Goal: Complete application form

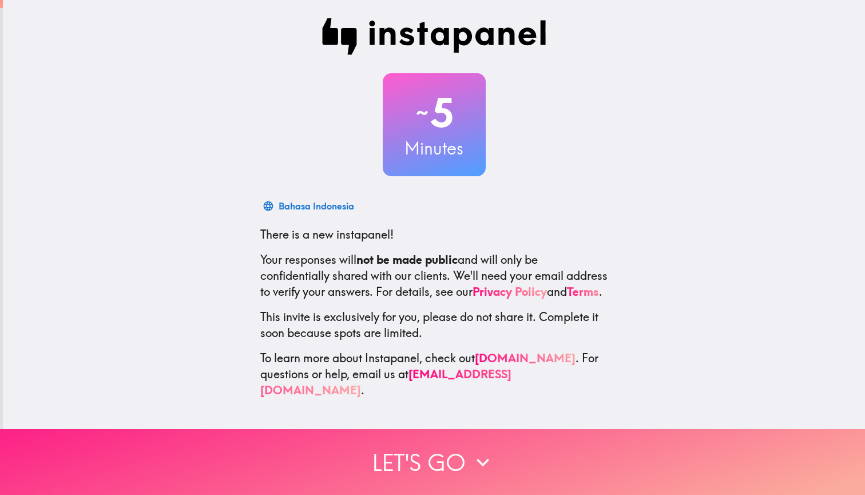
click at [434, 452] on button "Let's go" at bounding box center [432, 462] width 865 height 66
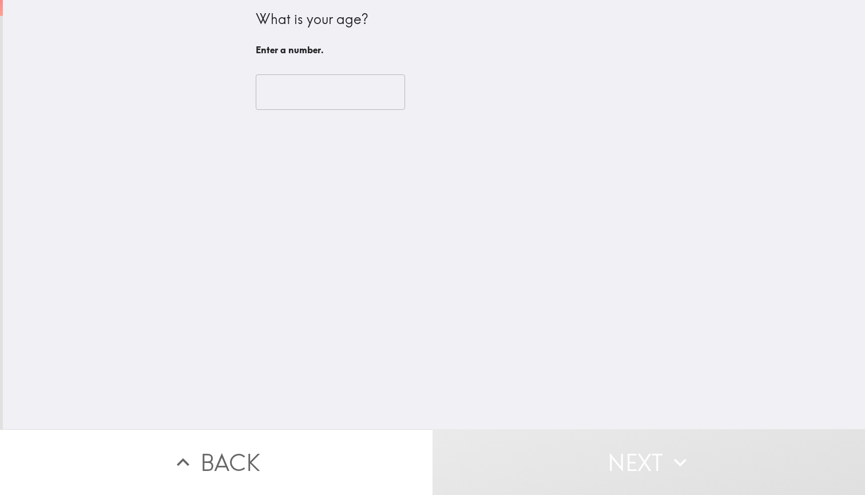
click at [336, 89] on input "number" at bounding box center [330, 91] width 149 height 35
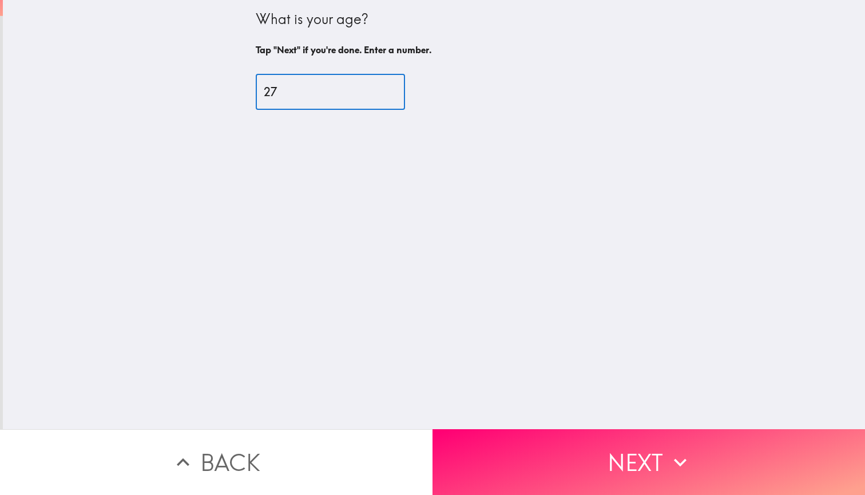
type input "27"
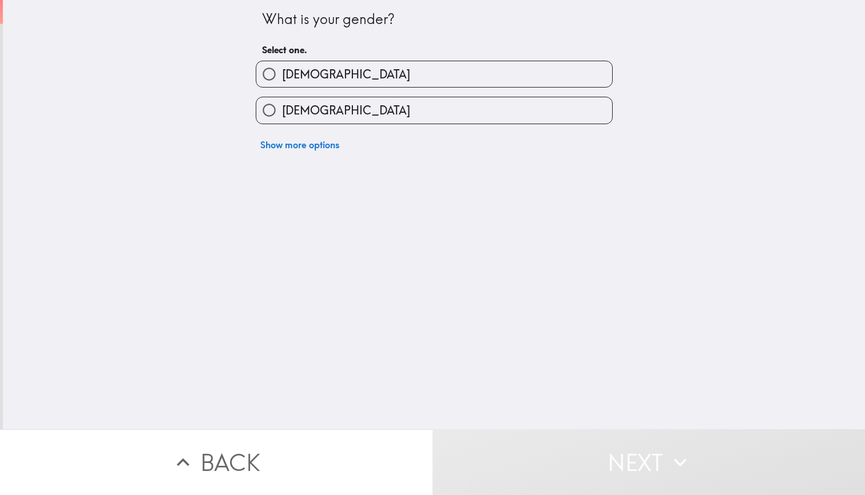
click at [321, 109] on label "[DEMOGRAPHIC_DATA]" at bounding box center [434, 110] width 356 height 26
click at [282, 109] on input "[DEMOGRAPHIC_DATA]" at bounding box center [269, 110] width 26 height 26
radio input "true"
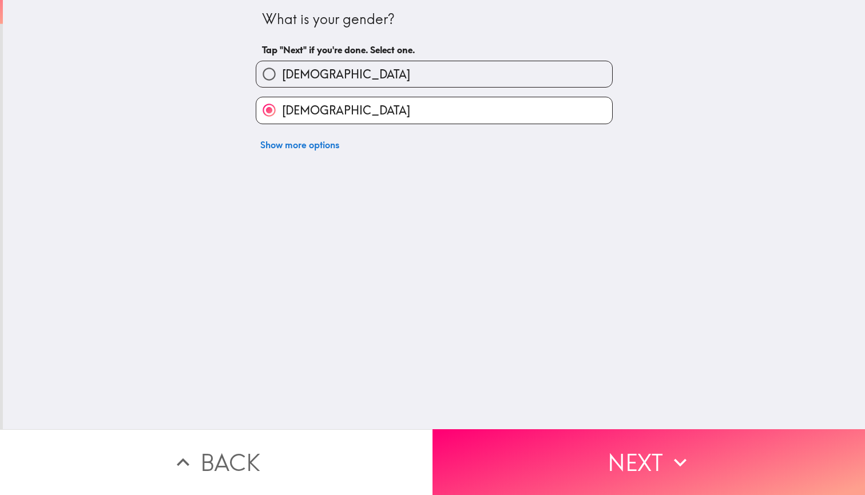
click at [425, 110] on button "[DEMOGRAPHIC_DATA]" at bounding box center [434, 110] width 356 height 26
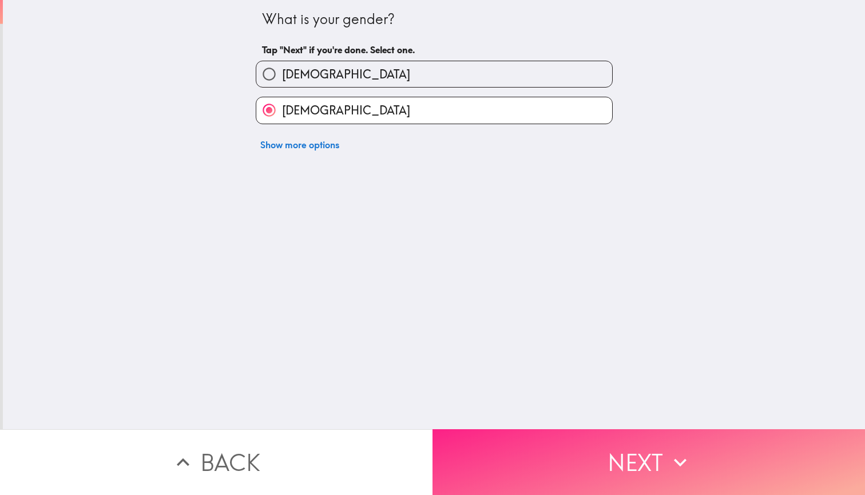
click at [511, 449] on button "Next" at bounding box center [648, 462] width 432 height 66
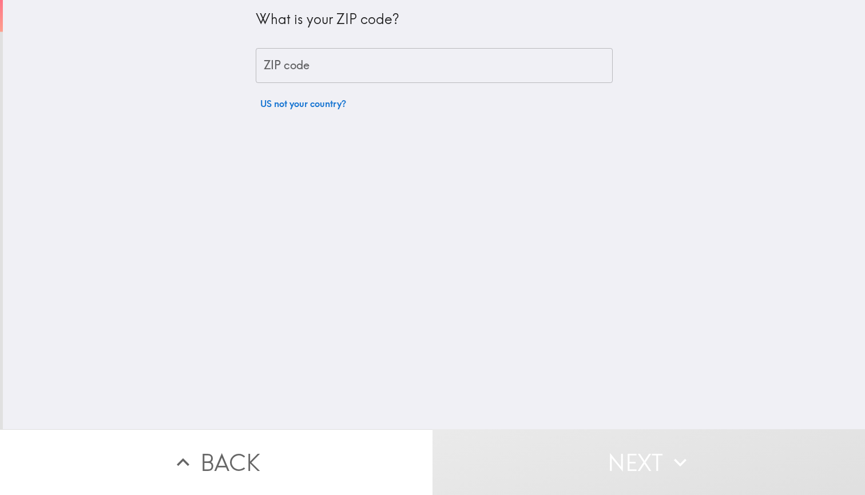
click at [399, 69] on input "ZIP code" at bounding box center [434, 65] width 357 height 35
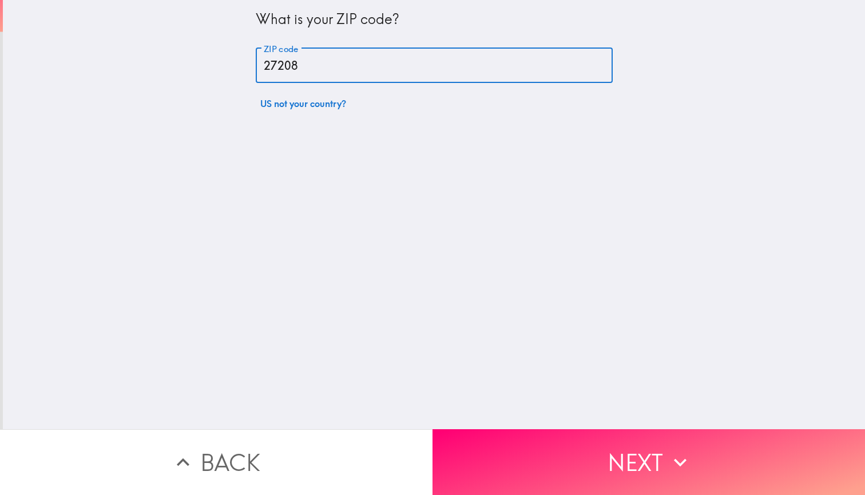
type input "27208"
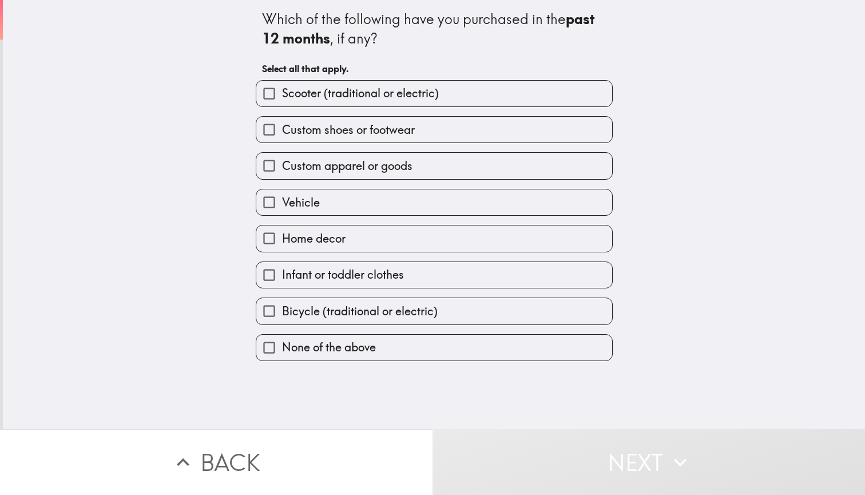
click at [416, 247] on label "Home decor" at bounding box center [434, 238] width 356 height 26
click at [282, 247] on input "Home decor" at bounding box center [269, 238] width 26 height 26
checkbox input "true"
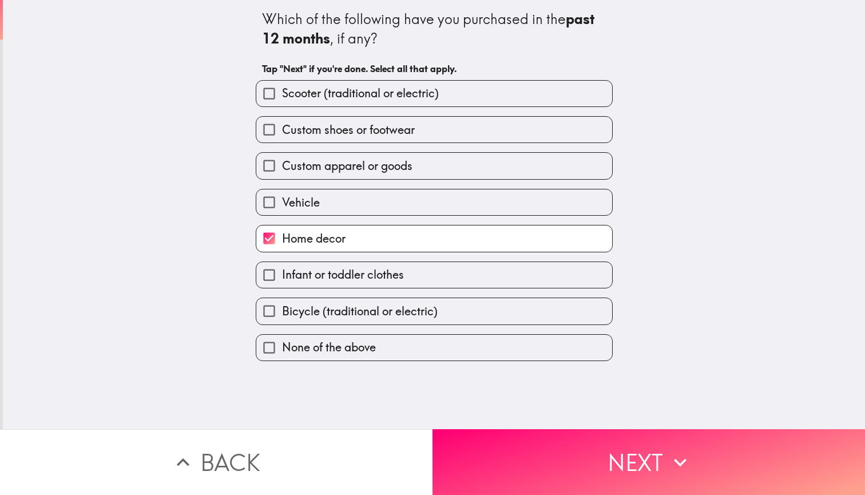
click at [413, 162] on label "Custom apparel or goods" at bounding box center [434, 166] width 356 height 26
click at [282, 162] on input "Custom apparel or goods" at bounding box center [269, 166] width 26 height 26
checkbox input "true"
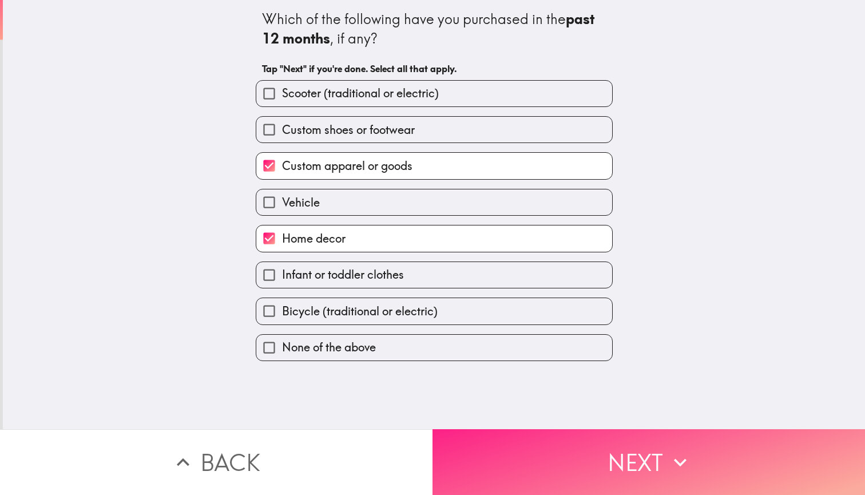
click at [617, 439] on button "Next" at bounding box center [648, 462] width 432 height 66
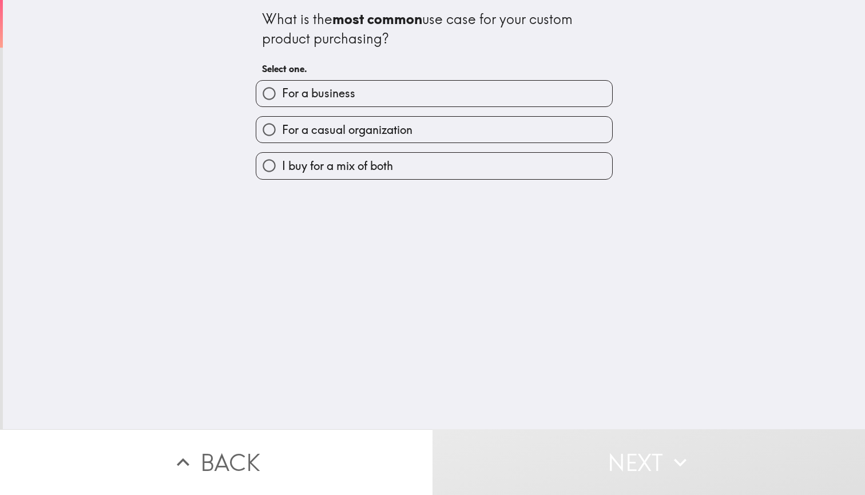
click at [530, 133] on label "For a casual organization" at bounding box center [434, 130] width 356 height 26
click at [282, 133] on input "For a casual organization" at bounding box center [269, 130] width 26 height 26
radio input "true"
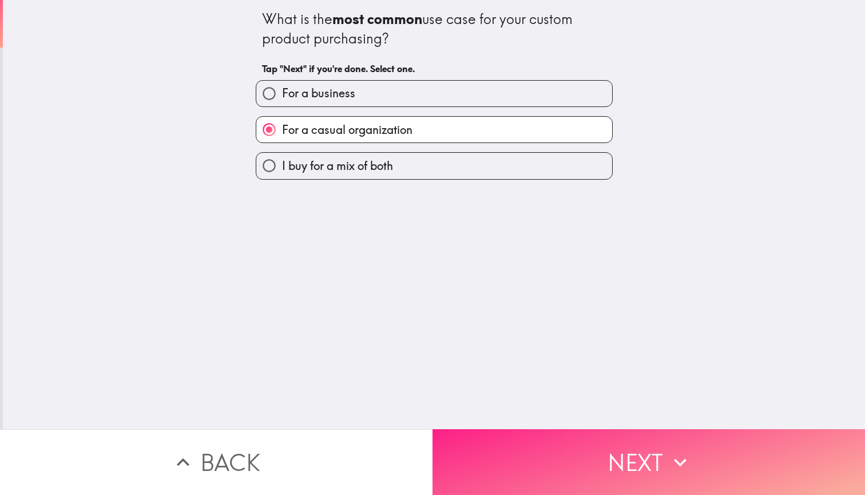
click at [606, 456] on button "Next" at bounding box center [648, 462] width 432 height 66
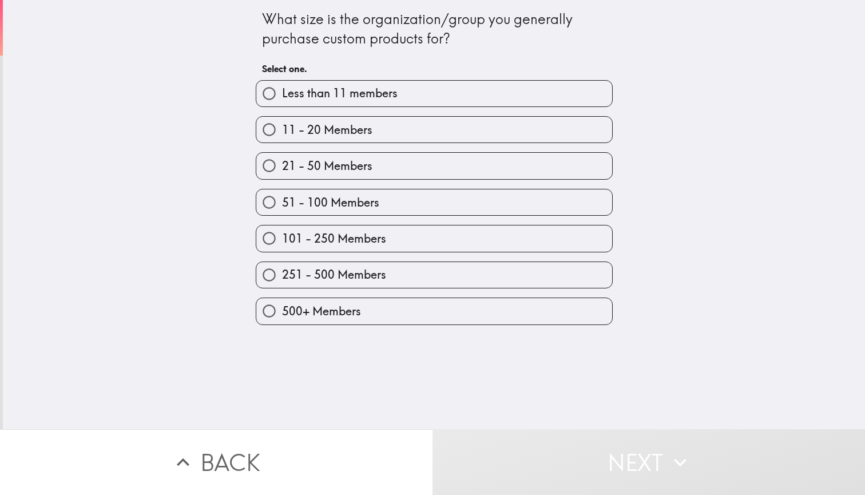
click at [490, 172] on label "21 - 50 Members" at bounding box center [434, 166] width 356 height 26
click at [282, 172] on input "21 - 50 Members" at bounding box center [269, 166] width 26 height 26
radio input "true"
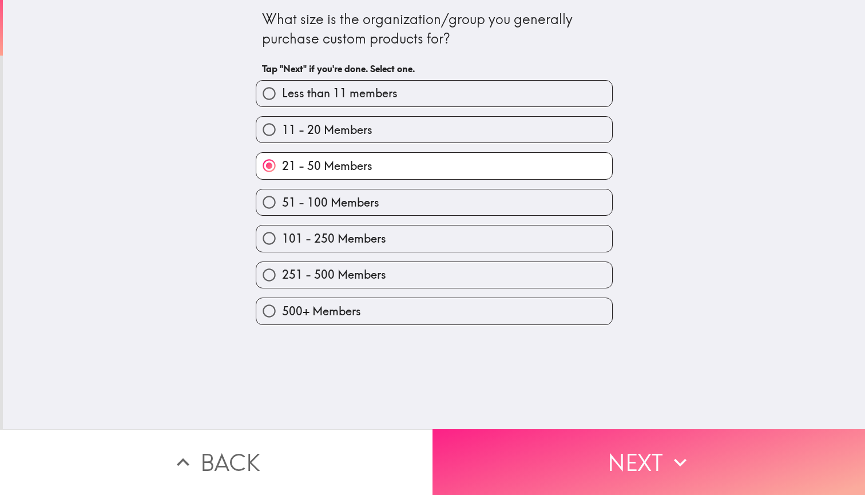
click at [605, 446] on button "Next" at bounding box center [648, 462] width 432 height 66
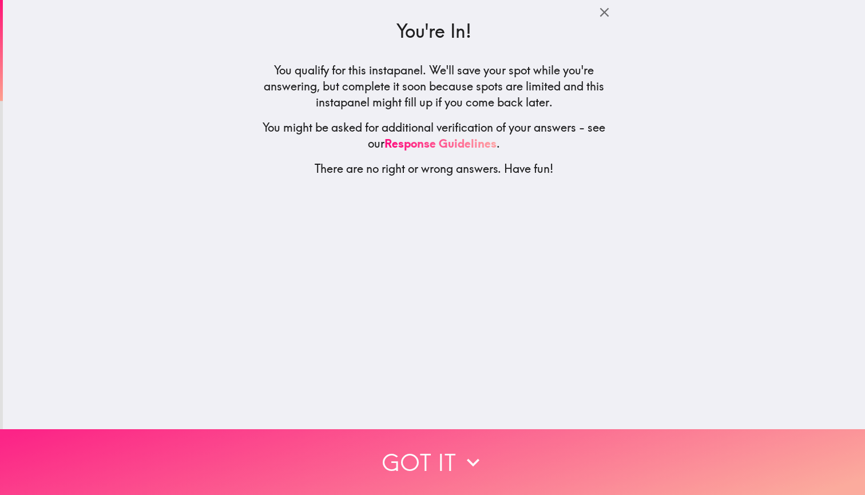
click at [453, 454] on button "Got it" at bounding box center [432, 462] width 865 height 66
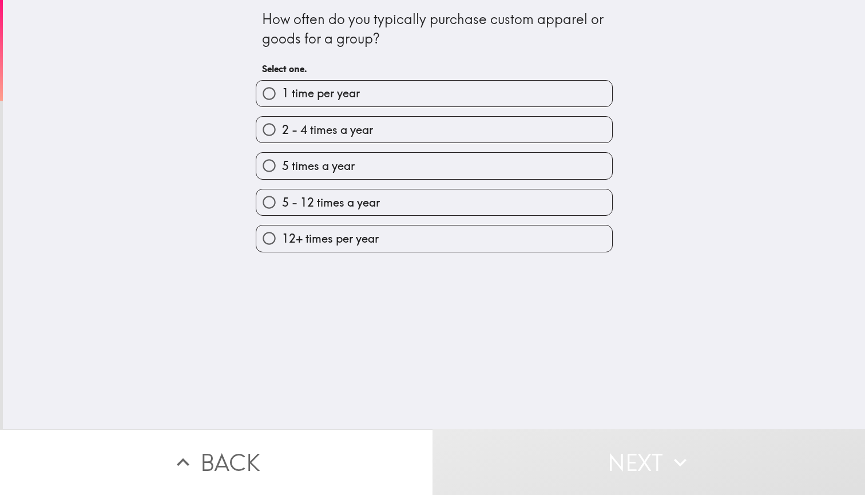
click at [507, 129] on label "2 - 4 times a year" at bounding box center [434, 130] width 356 height 26
click at [282, 129] on input "2 - 4 times a year" at bounding box center [269, 130] width 26 height 26
radio input "true"
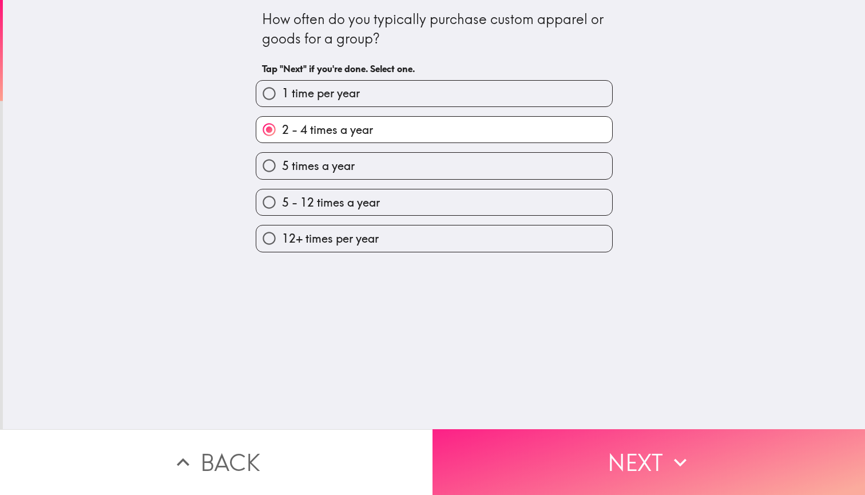
click at [572, 444] on button "Next" at bounding box center [648, 462] width 432 height 66
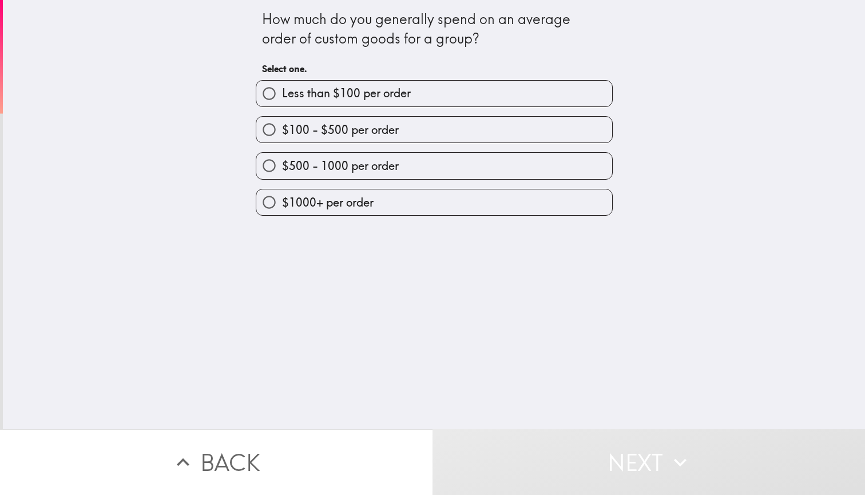
click at [500, 130] on label "$100 - $500 per order" at bounding box center [434, 130] width 356 height 26
click at [282, 130] on input "$100 - $500 per order" at bounding box center [269, 130] width 26 height 26
radio input "true"
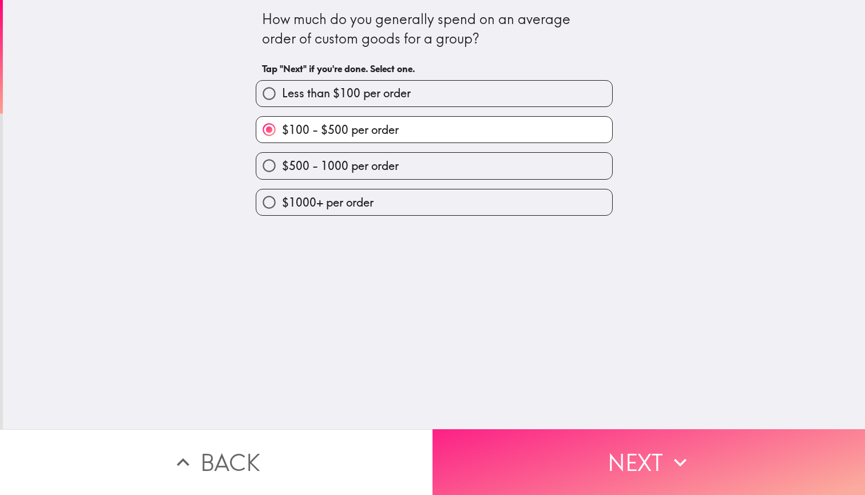
click at [577, 439] on button "Next" at bounding box center [648, 462] width 432 height 66
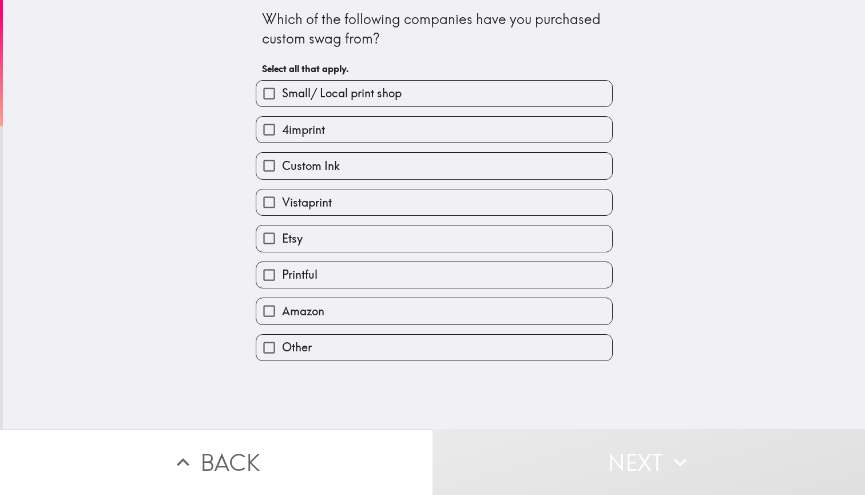
click at [488, 176] on label "Custom Ink" at bounding box center [434, 166] width 356 height 26
click at [282, 176] on input "Custom Ink" at bounding box center [269, 166] width 26 height 26
checkbox input "true"
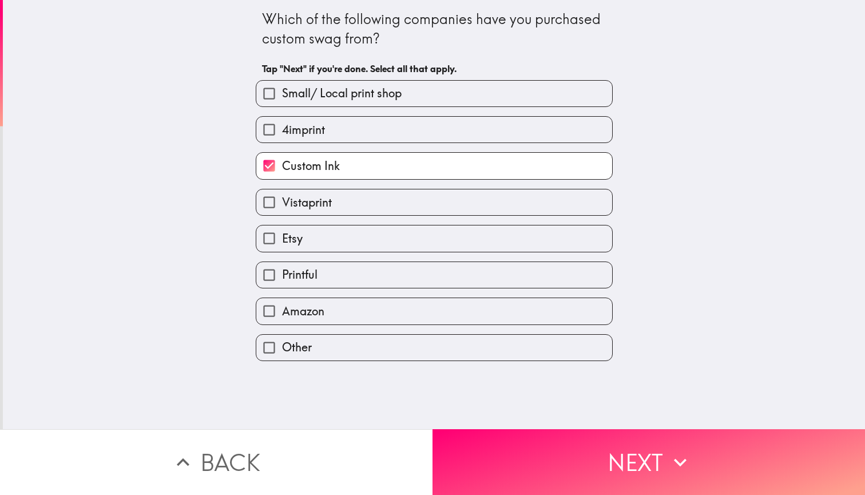
click at [484, 206] on label "Vistaprint" at bounding box center [434, 202] width 356 height 26
click at [282, 206] on input "Vistaprint" at bounding box center [269, 202] width 26 height 26
checkbox input "true"
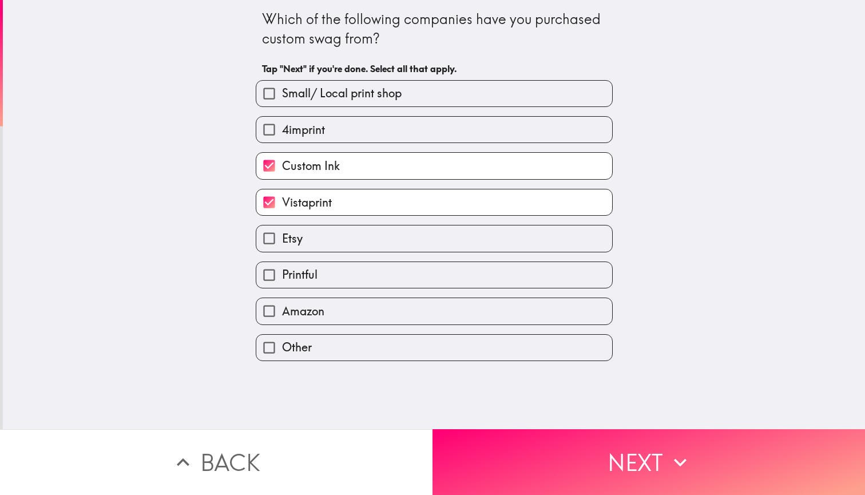
click at [479, 244] on label "Etsy" at bounding box center [434, 238] width 356 height 26
click at [282, 244] on input "Etsy" at bounding box center [269, 238] width 26 height 26
checkbox input "true"
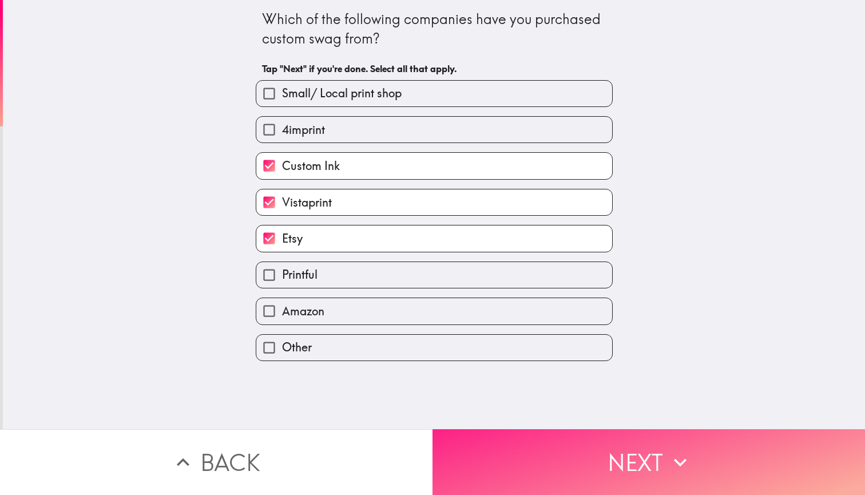
click at [613, 451] on button "Next" at bounding box center [648, 462] width 432 height 66
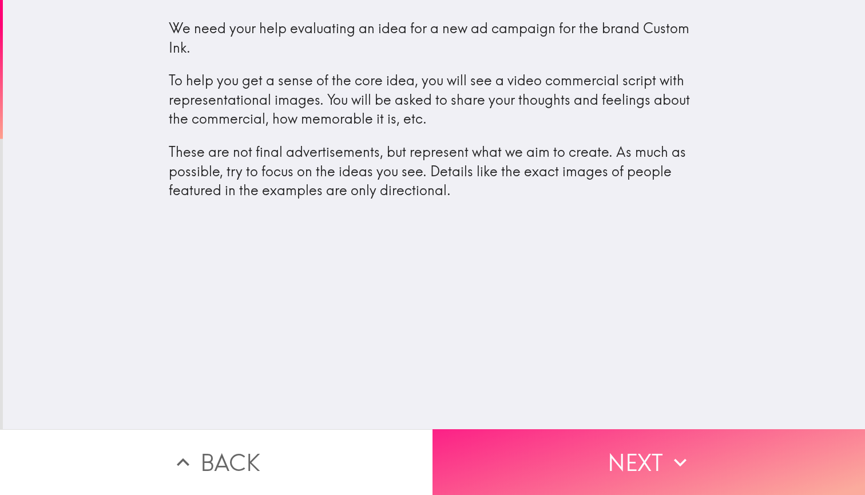
click at [625, 451] on button "Next" at bounding box center [648, 462] width 432 height 66
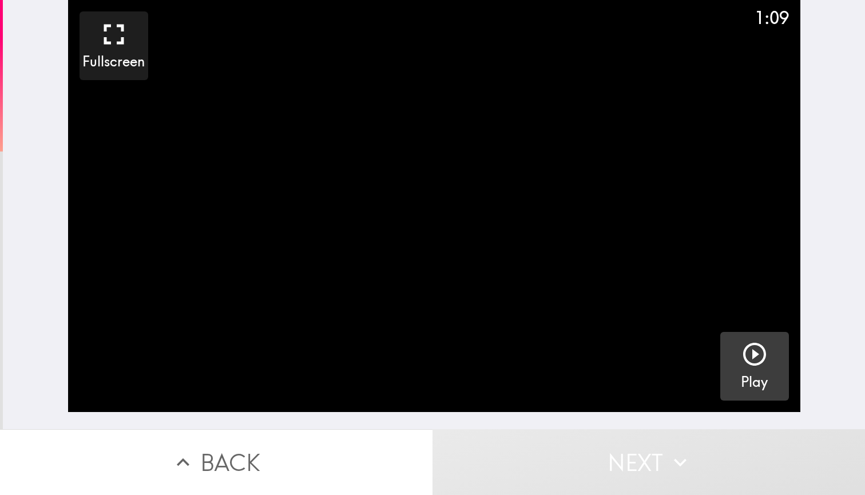
click at [753, 355] on icon "button" at bounding box center [754, 353] width 27 height 27
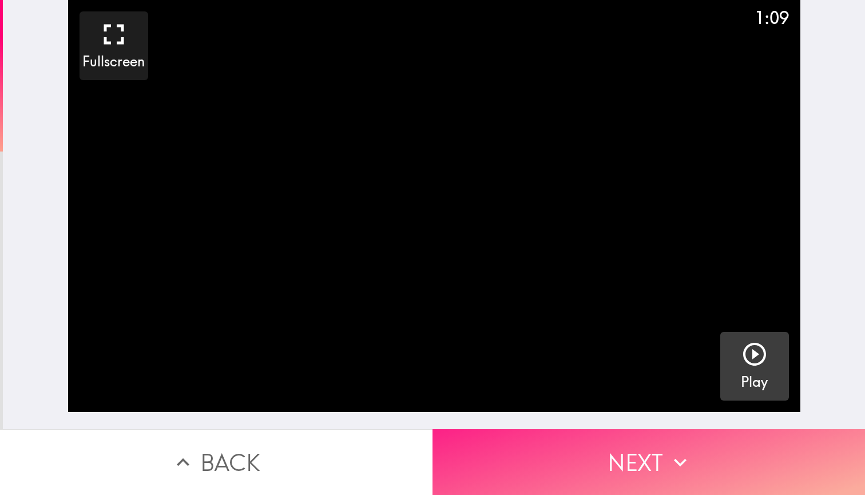
click at [666, 476] on button "Next" at bounding box center [648, 462] width 432 height 66
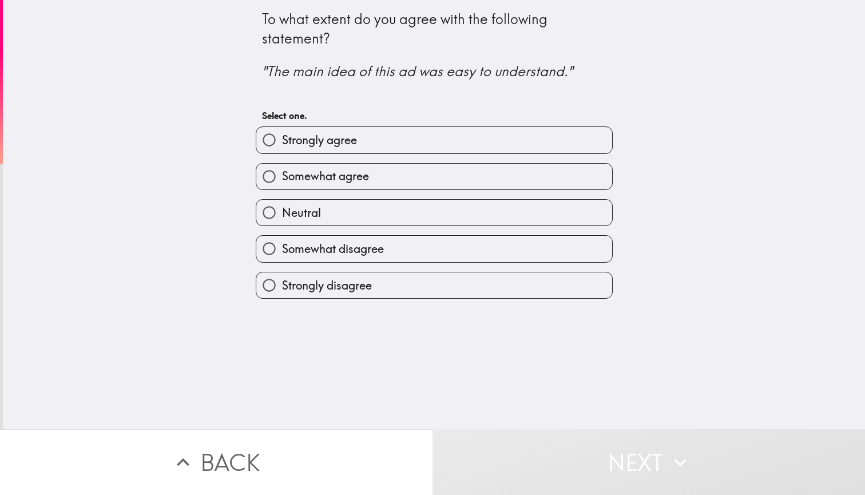
click at [475, 172] on label "Somewhat agree" at bounding box center [434, 177] width 356 height 26
click at [282, 172] on input "Somewhat agree" at bounding box center [269, 177] width 26 height 26
radio input "true"
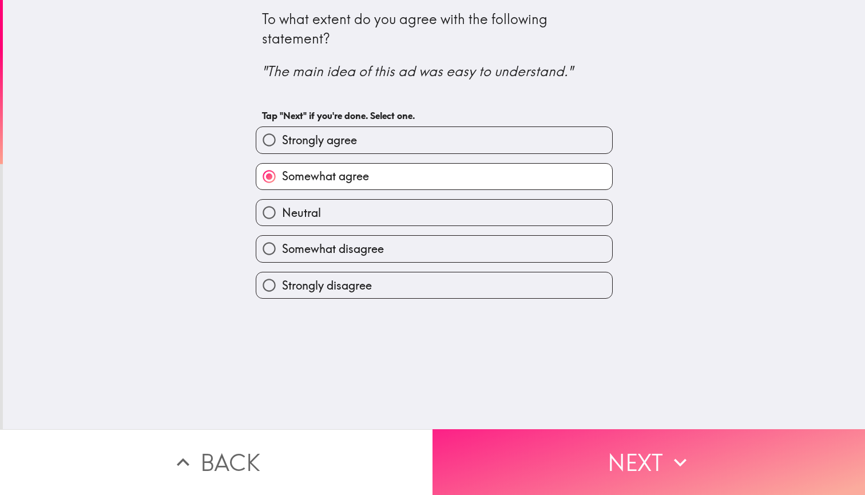
click at [600, 452] on button "Next" at bounding box center [648, 462] width 432 height 66
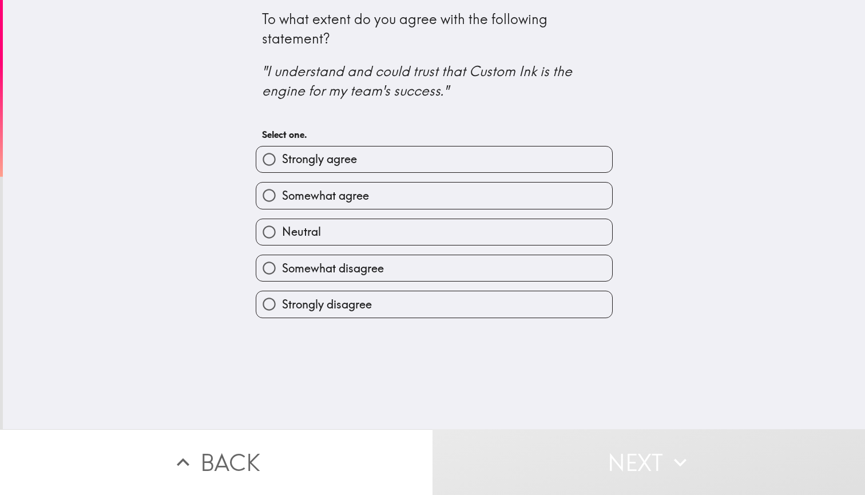
click at [511, 204] on label "Somewhat agree" at bounding box center [434, 195] width 356 height 26
click at [282, 204] on input "Somewhat agree" at bounding box center [269, 195] width 26 height 26
radio input "true"
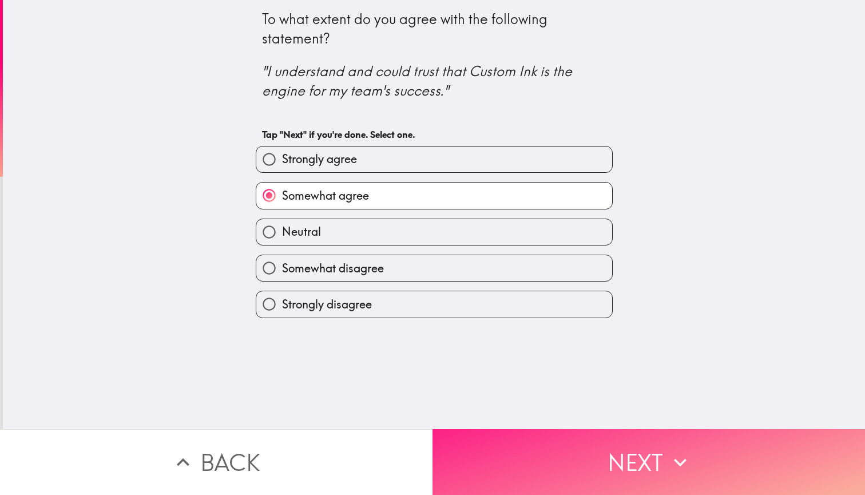
click at [569, 438] on button "Next" at bounding box center [648, 462] width 432 height 66
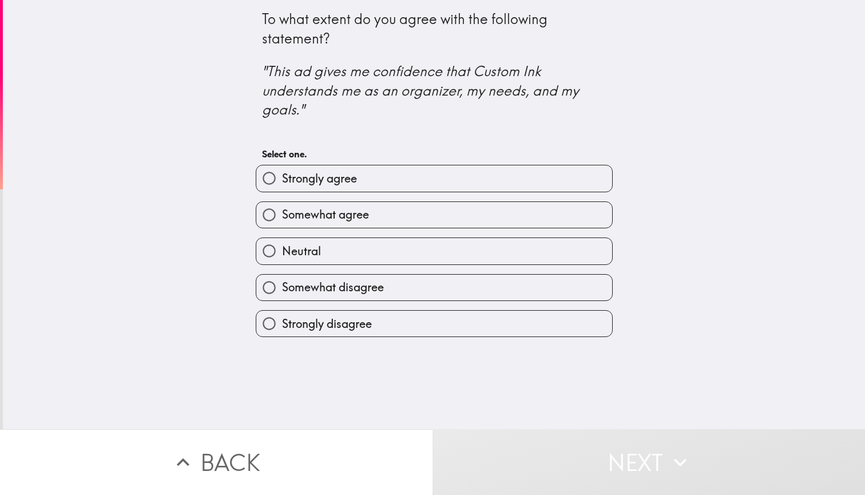
click at [498, 283] on label "Somewhat disagree" at bounding box center [434, 288] width 356 height 26
click at [282, 283] on input "Somewhat disagree" at bounding box center [269, 288] width 26 height 26
radio input "true"
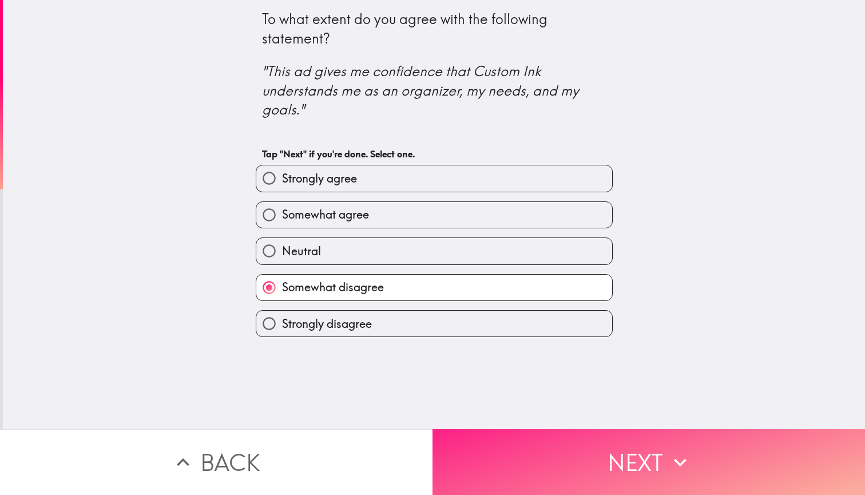
click at [586, 478] on button "Next" at bounding box center [648, 462] width 432 height 66
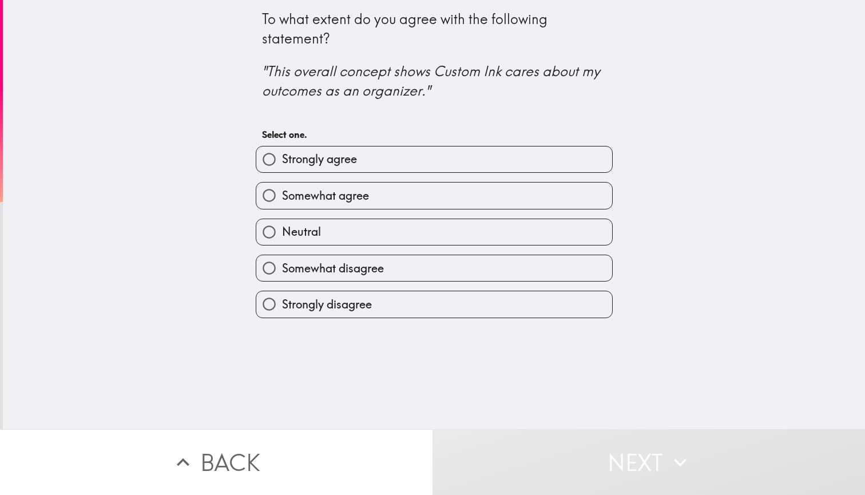
click at [476, 269] on label "Somewhat disagree" at bounding box center [434, 268] width 356 height 26
click at [282, 269] on input "Somewhat disagree" at bounding box center [269, 268] width 26 height 26
radio input "true"
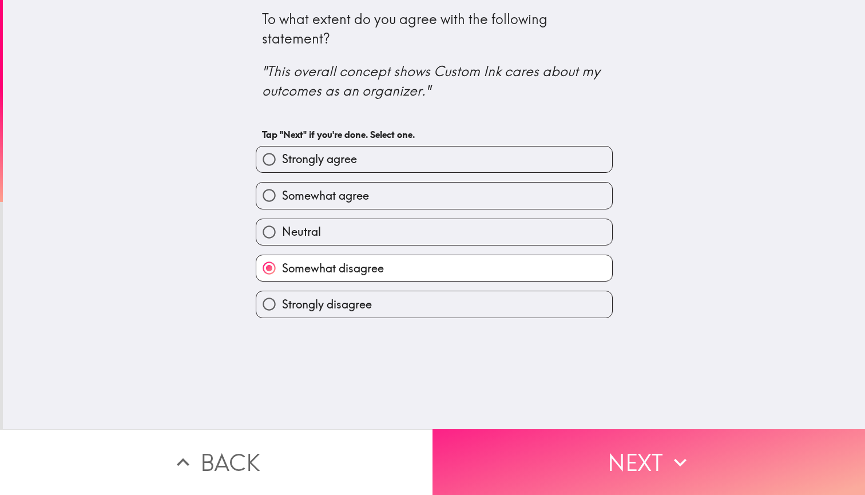
click at [563, 447] on button "Next" at bounding box center [648, 462] width 432 height 66
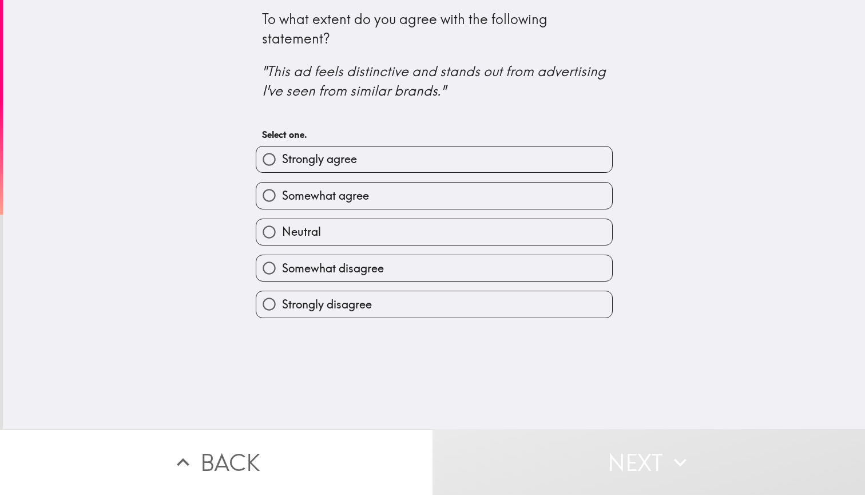
click at [514, 197] on label "Somewhat agree" at bounding box center [434, 195] width 356 height 26
click at [282, 197] on input "Somewhat agree" at bounding box center [269, 195] width 26 height 26
radio input "true"
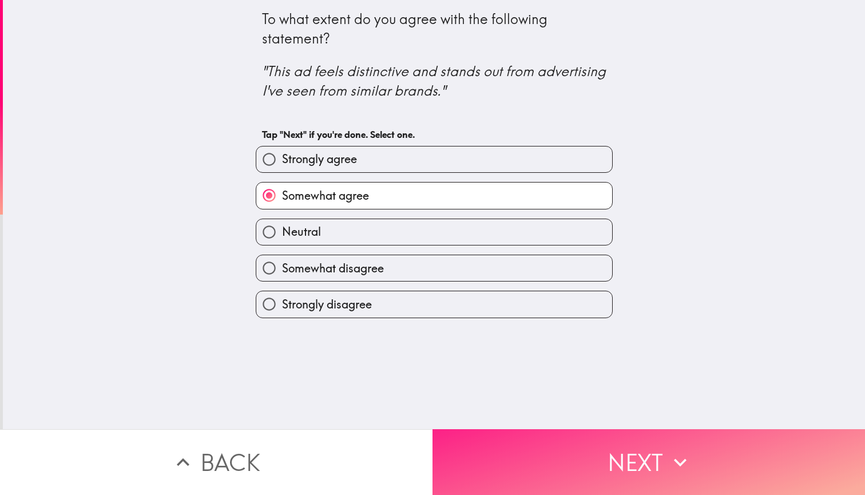
click at [581, 448] on button "Next" at bounding box center [648, 462] width 432 height 66
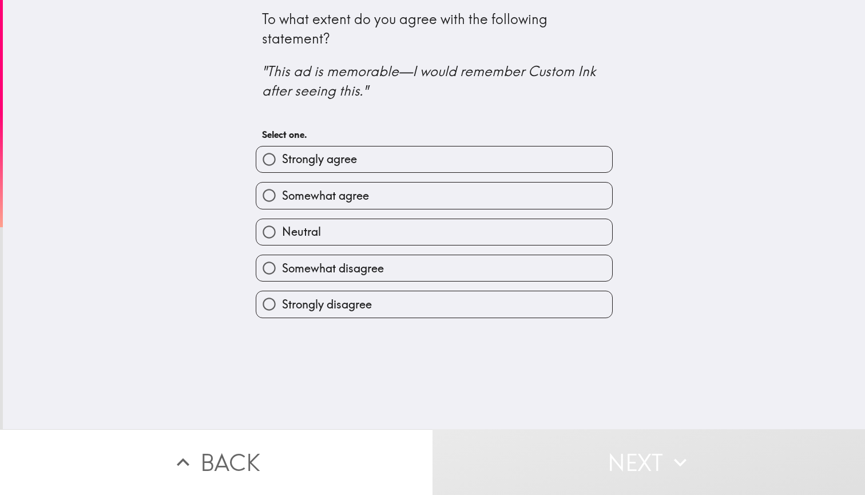
click at [535, 203] on label "Somewhat agree" at bounding box center [434, 195] width 356 height 26
click at [282, 203] on input "Somewhat agree" at bounding box center [269, 195] width 26 height 26
radio input "true"
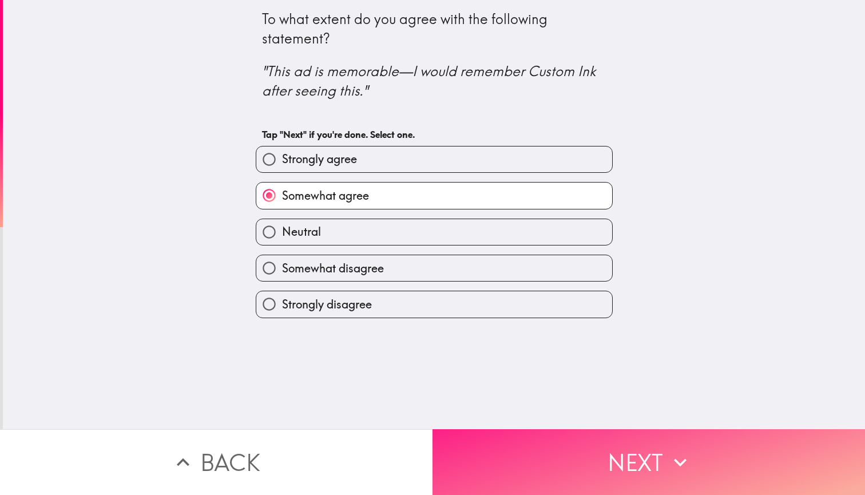
click at [568, 448] on button "Next" at bounding box center [648, 462] width 432 height 66
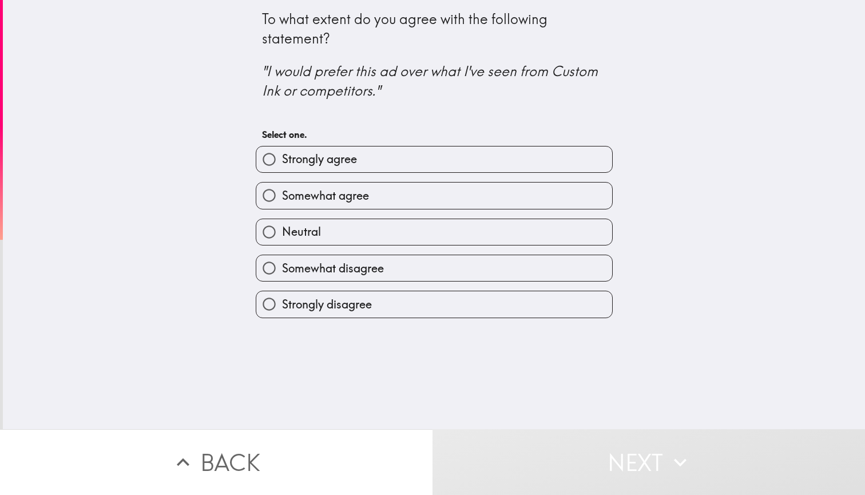
click at [502, 272] on label "Somewhat disagree" at bounding box center [434, 268] width 356 height 26
click at [282, 272] on input "Somewhat disagree" at bounding box center [269, 268] width 26 height 26
radio input "true"
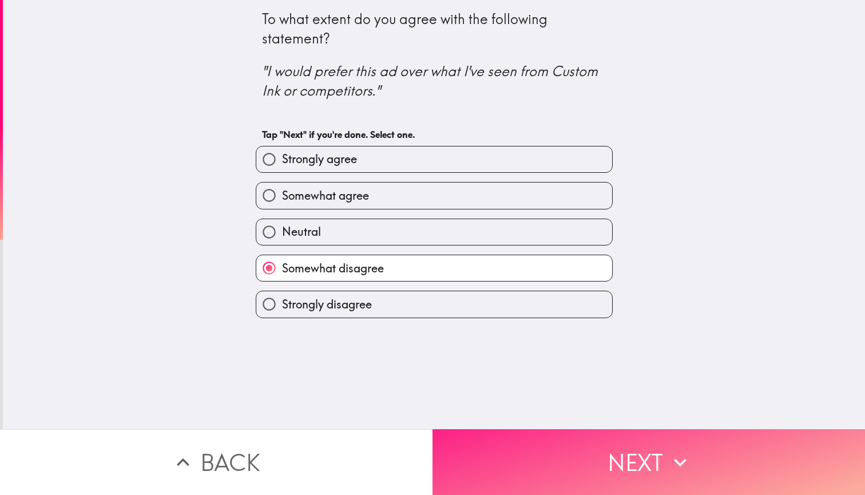
click at [536, 471] on button "Next" at bounding box center [648, 462] width 432 height 66
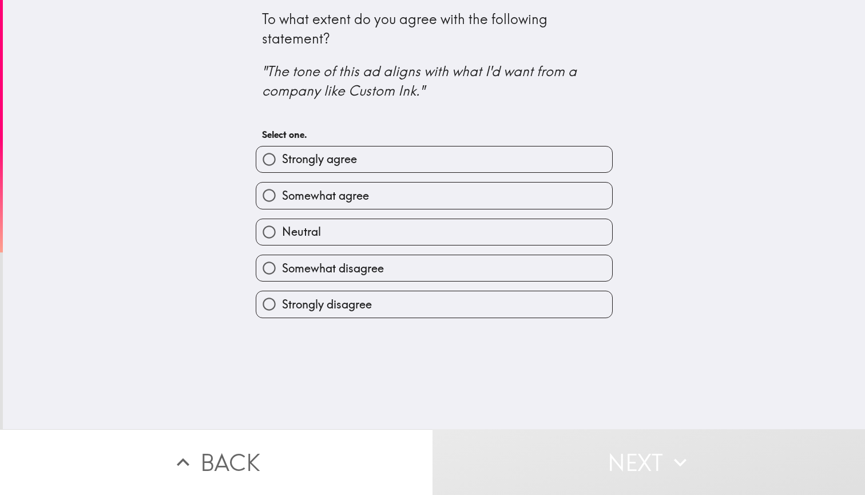
click at [526, 233] on label "Neutral" at bounding box center [434, 232] width 356 height 26
click at [282, 233] on input "Neutral" at bounding box center [269, 232] width 26 height 26
radio input "true"
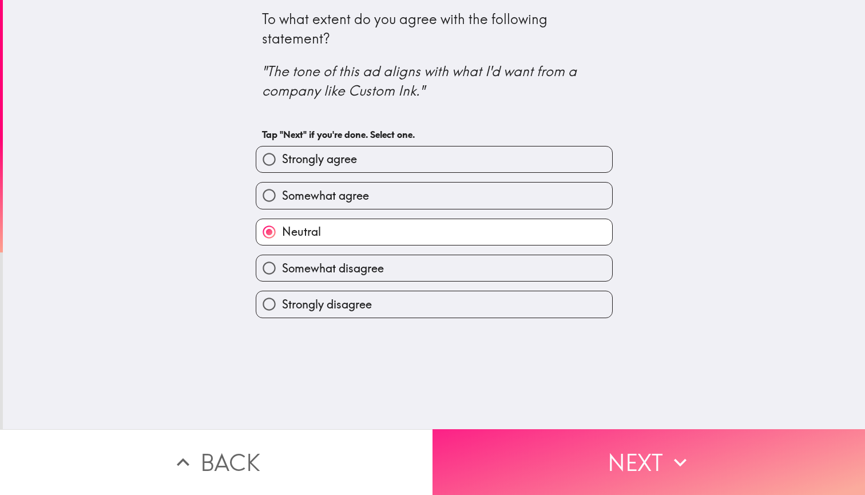
click at [581, 450] on button "Next" at bounding box center [648, 462] width 432 height 66
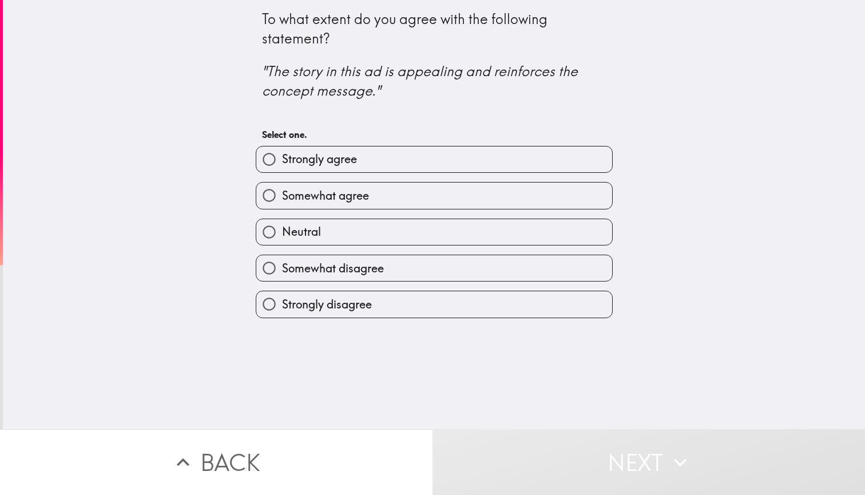
click at [539, 266] on label "Somewhat disagree" at bounding box center [434, 268] width 356 height 26
click at [282, 266] on input "Somewhat disagree" at bounding box center [269, 268] width 26 height 26
radio input "true"
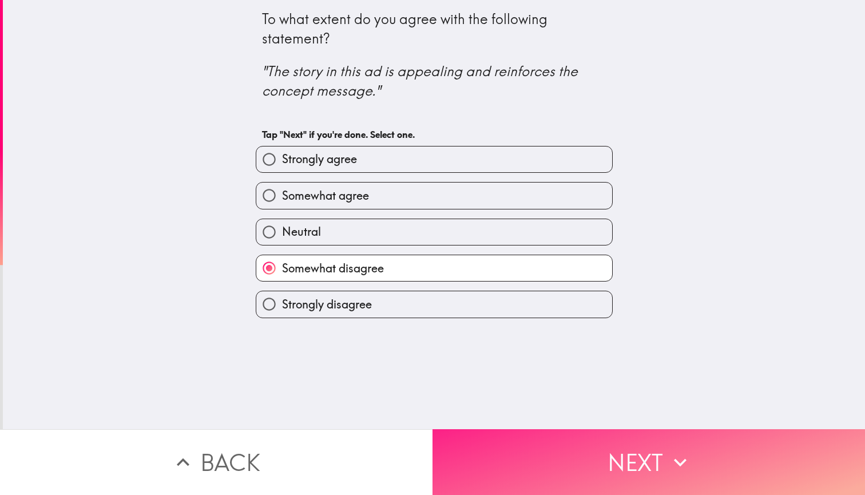
click at [573, 454] on button "Next" at bounding box center [648, 462] width 432 height 66
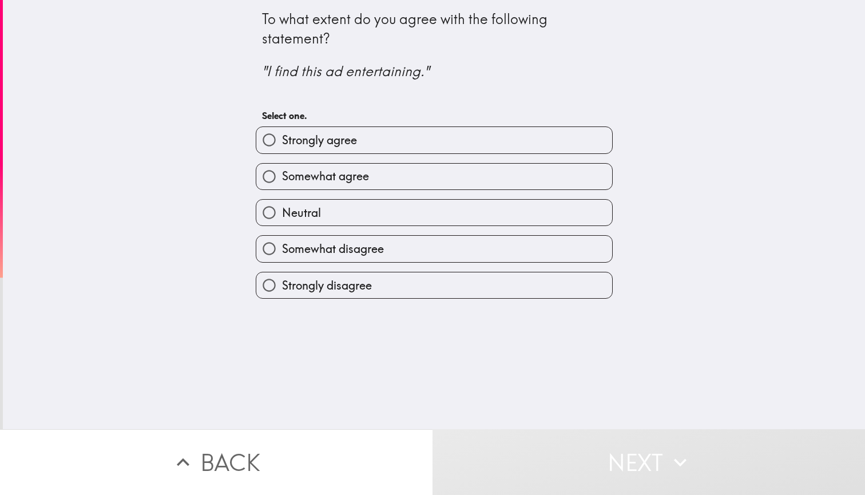
click at [511, 250] on label "Somewhat disagree" at bounding box center [434, 249] width 356 height 26
click at [282, 250] on input "Somewhat disagree" at bounding box center [269, 249] width 26 height 26
radio input "true"
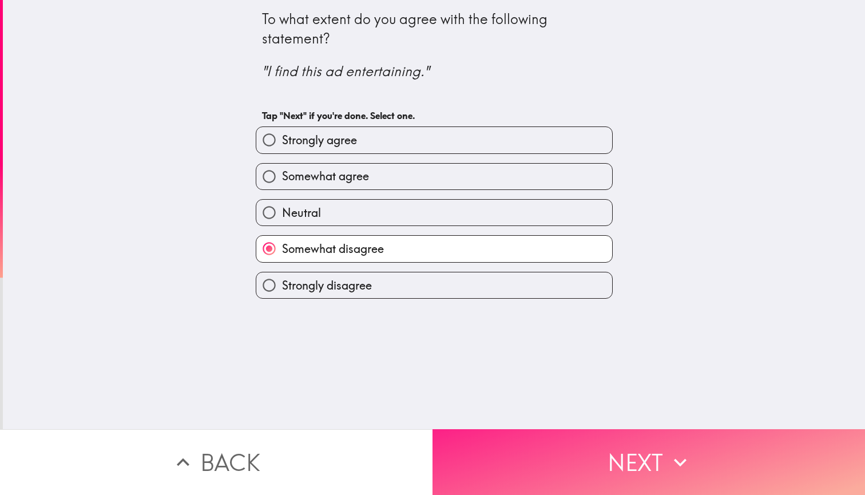
click at [549, 468] on button "Next" at bounding box center [648, 462] width 432 height 66
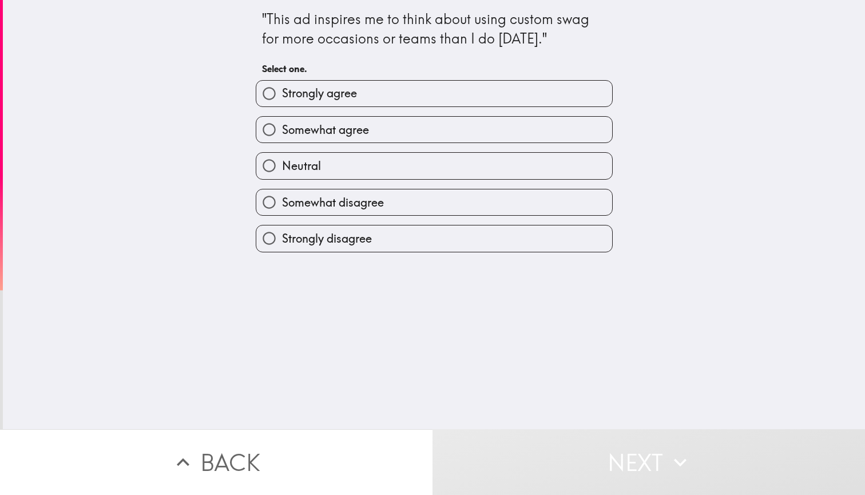
click at [541, 201] on label "Somewhat disagree" at bounding box center [434, 202] width 356 height 26
click at [282, 201] on input "Somewhat disagree" at bounding box center [269, 202] width 26 height 26
radio input "true"
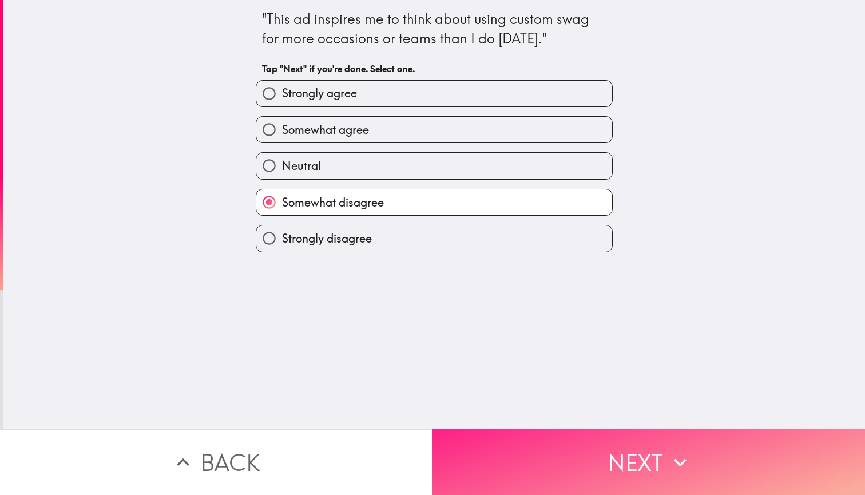
click at [554, 438] on button "Next" at bounding box center [648, 462] width 432 height 66
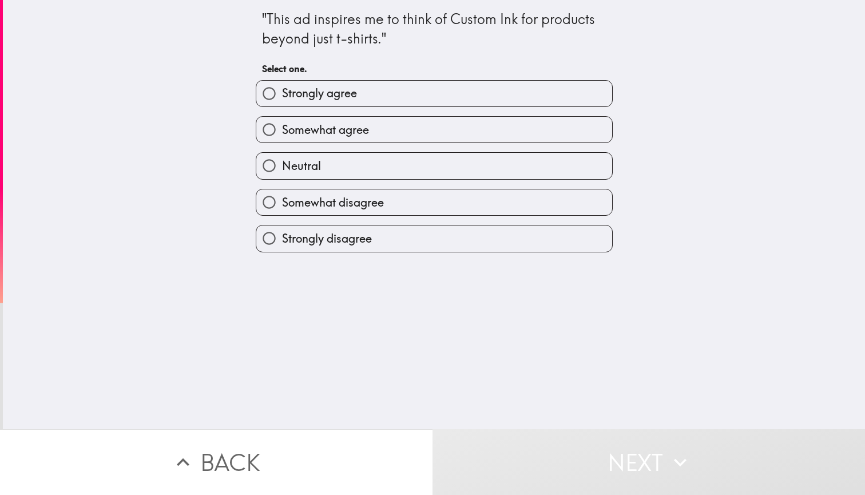
click at [505, 135] on label "Somewhat agree" at bounding box center [434, 130] width 356 height 26
click at [282, 135] on input "Somewhat agree" at bounding box center [269, 130] width 26 height 26
radio input "true"
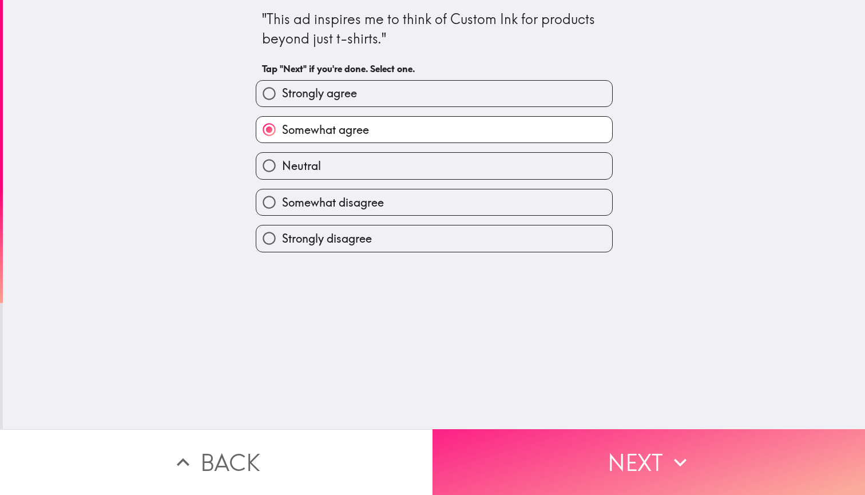
click at [554, 450] on button "Next" at bounding box center [648, 462] width 432 height 66
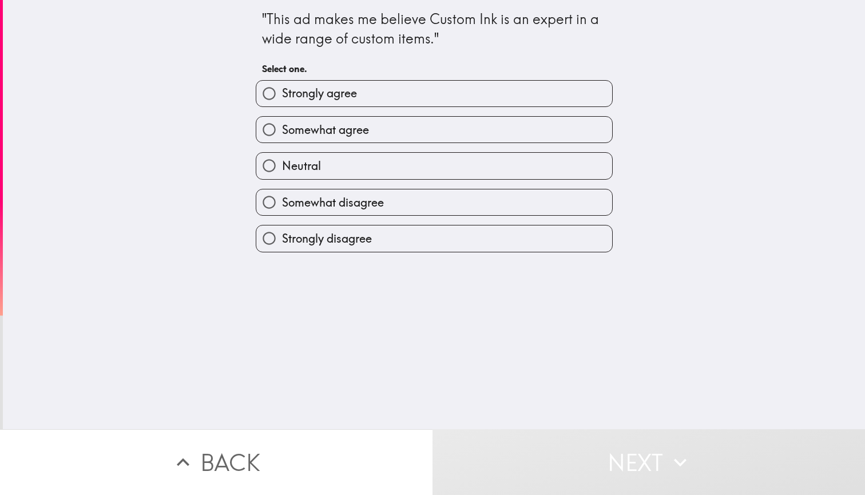
click at [479, 204] on label "Somewhat disagree" at bounding box center [434, 202] width 356 height 26
click at [282, 204] on input "Somewhat disagree" at bounding box center [269, 202] width 26 height 26
radio input "true"
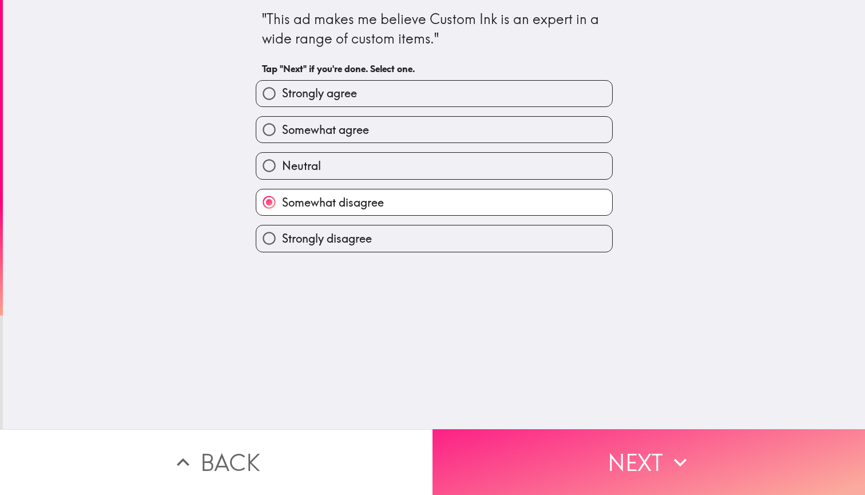
click at [564, 442] on button "Next" at bounding box center [648, 462] width 432 height 66
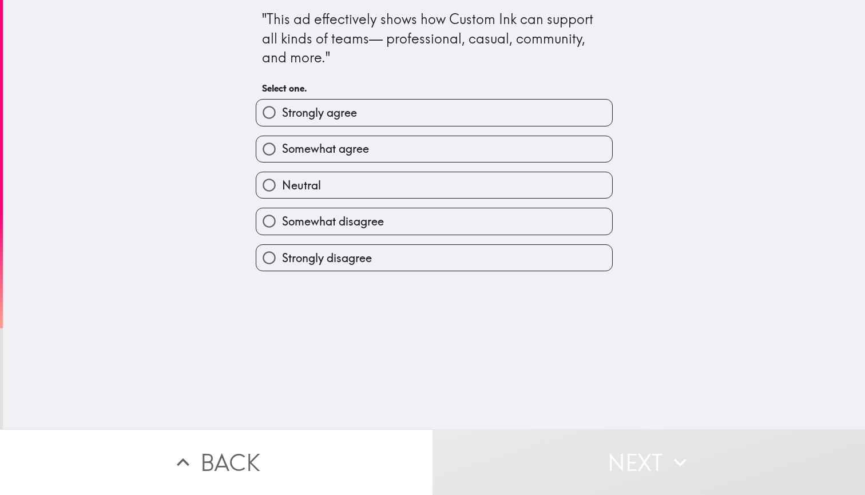
click at [495, 148] on label "Somewhat agree" at bounding box center [434, 149] width 356 height 26
click at [282, 148] on input "Somewhat agree" at bounding box center [269, 149] width 26 height 26
radio input "true"
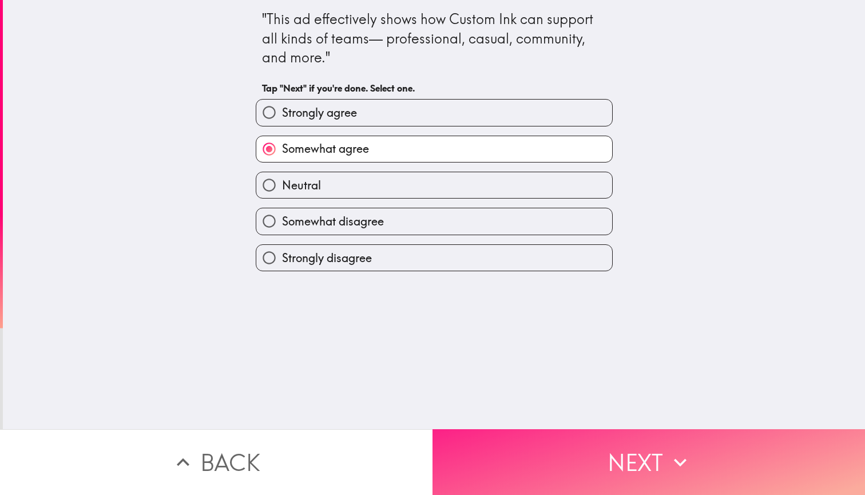
click at [568, 437] on button "Next" at bounding box center [648, 462] width 432 height 66
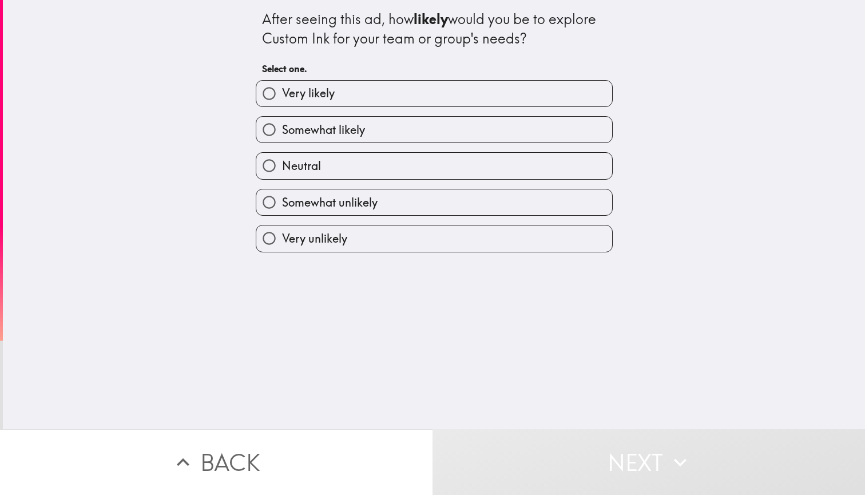
click at [474, 123] on label "Somewhat likely" at bounding box center [434, 130] width 356 height 26
click at [282, 123] on input "Somewhat likely" at bounding box center [269, 130] width 26 height 26
radio input "true"
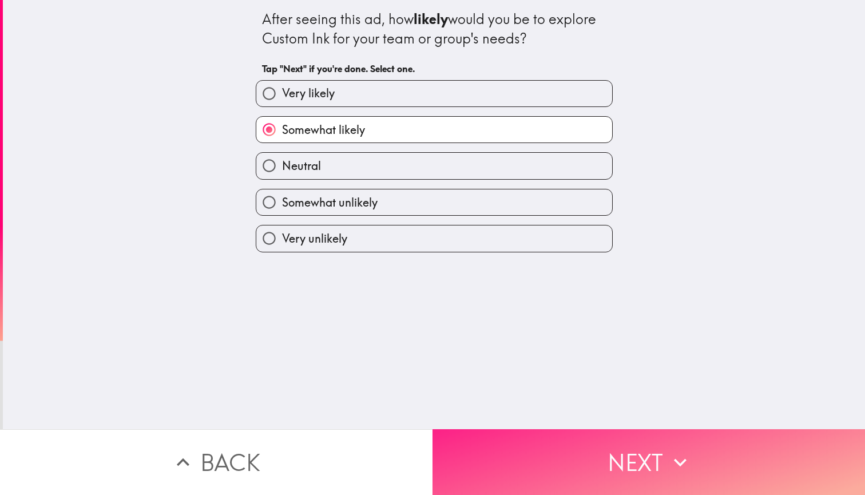
click at [594, 452] on button "Next" at bounding box center [648, 462] width 432 height 66
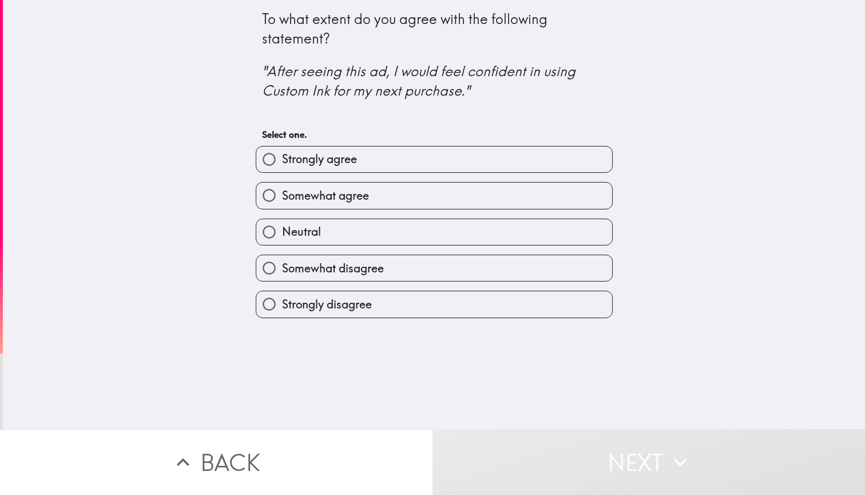
click at [523, 233] on label "Neutral" at bounding box center [434, 232] width 356 height 26
click at [282, 233] on input "Neutral" at bounding box center [269, 232] width 26 height 26
radio input "true"
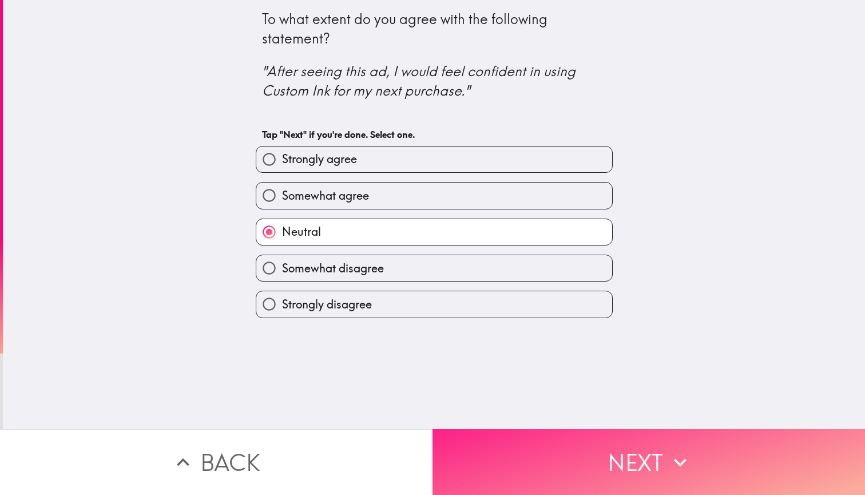
click at [569, 452] on button "Next" at bounding box center [648, 462] width 432 height 66
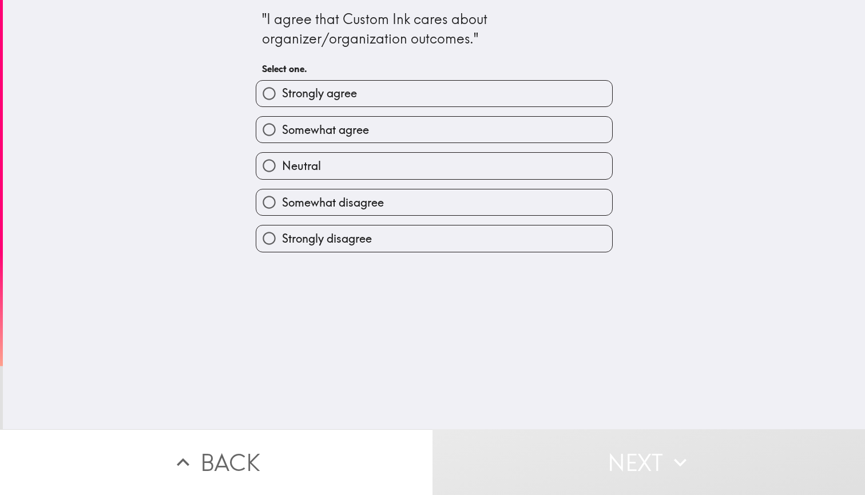
click at [491, 155] on label "Neutral" at bounding box center [434, 166] width 356 height 26
click at [282, 155] on input "Neutral" at bounding box center [269, 166] width 26 height 26
radio input "true"
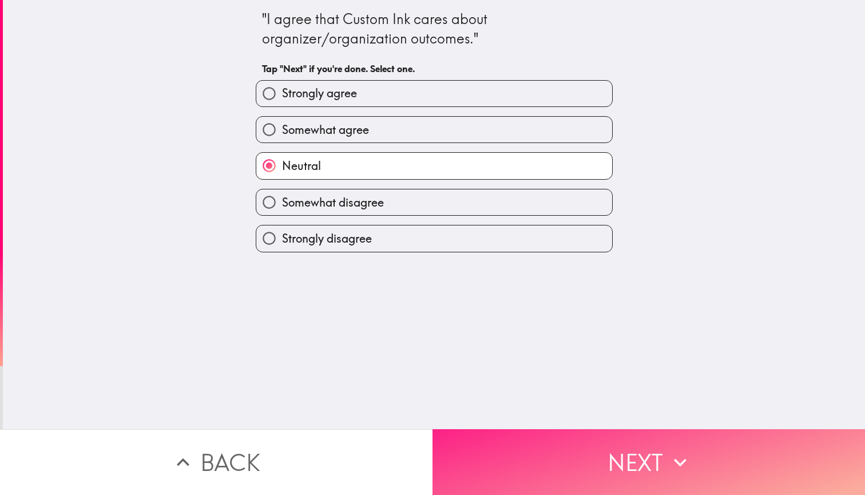
click at [570, 440] on button "Next" at bounding box center [648, 462] width 432 height 66
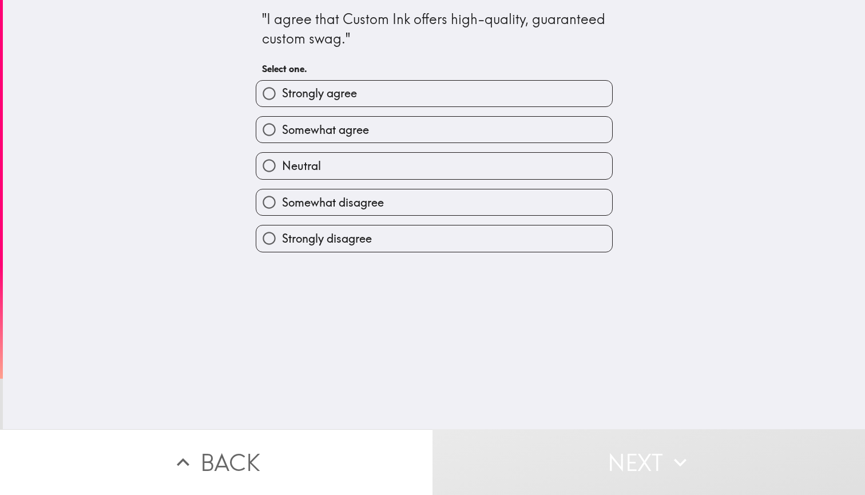
click at [462, 129] on label "Somewhat agree" at bounding box center [434, 130] width 356 height 26
click at [282, 129] on input "Somewhat agree" at bounding box center [269, 130] width 26 height 26
radio input "true"
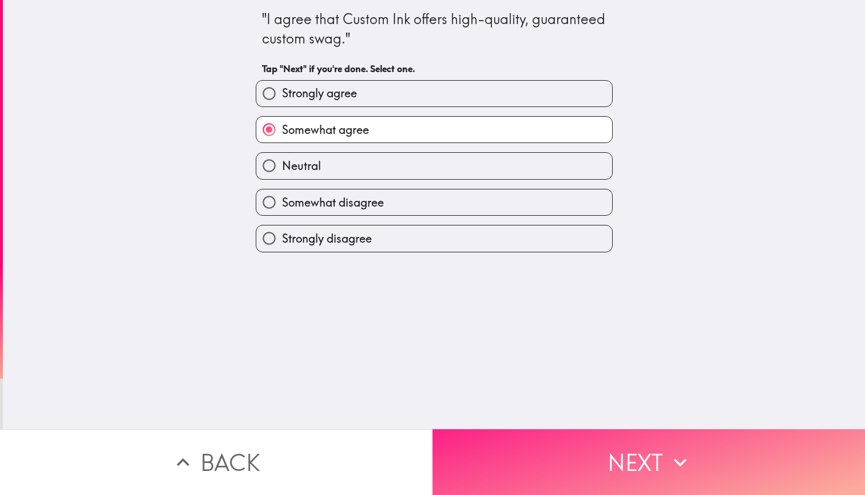
click at [586, 454] on button "Next" at bounding box center [648, 462] width 432 height 66
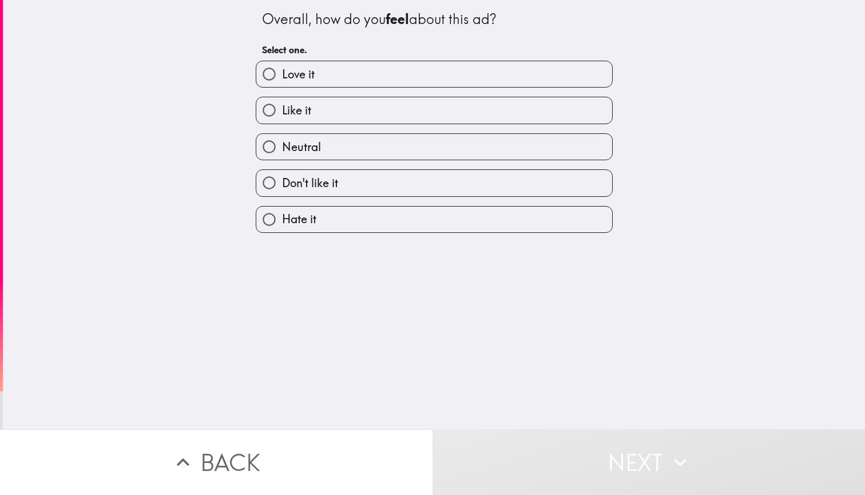
click at [469, 183] on label "Don't like it" at bounding box center [434, 183] width 356 height 26
click at [282, 183] on input "Don't like it" at bounding box center [269, 183] width 26 height 26
radio input "true"
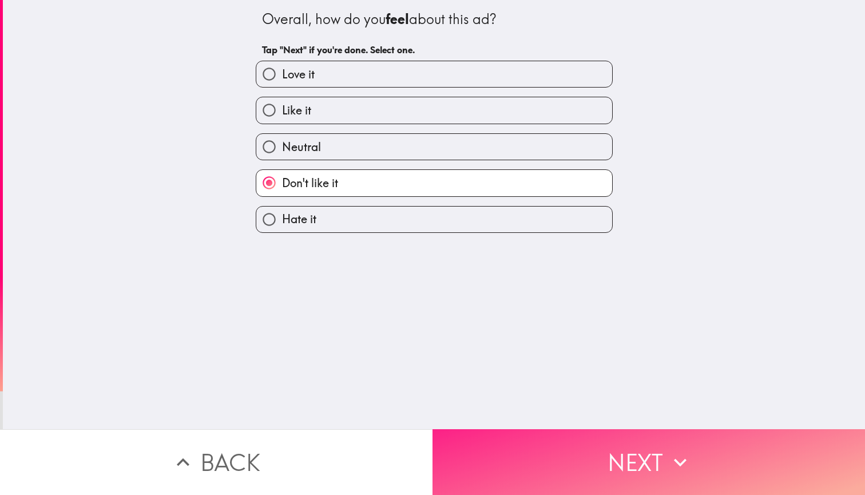
click at [567, 452] on button "Next" at bounding box center [648, 462] width 432 height 66
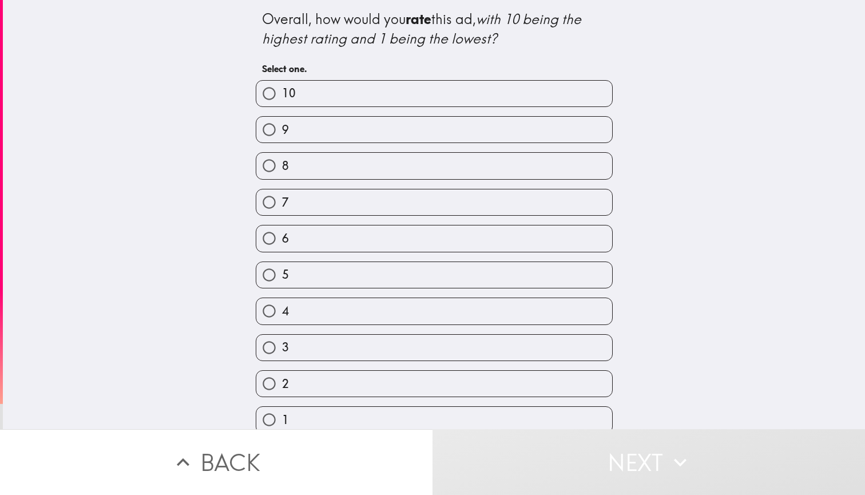
click at [486, 308] on label "4" at bounding box center [434, 311] width 356 height 26
click at [282, 308] on input "4" at bounding box center [269, 311] width 26 height 26
radio input "true"
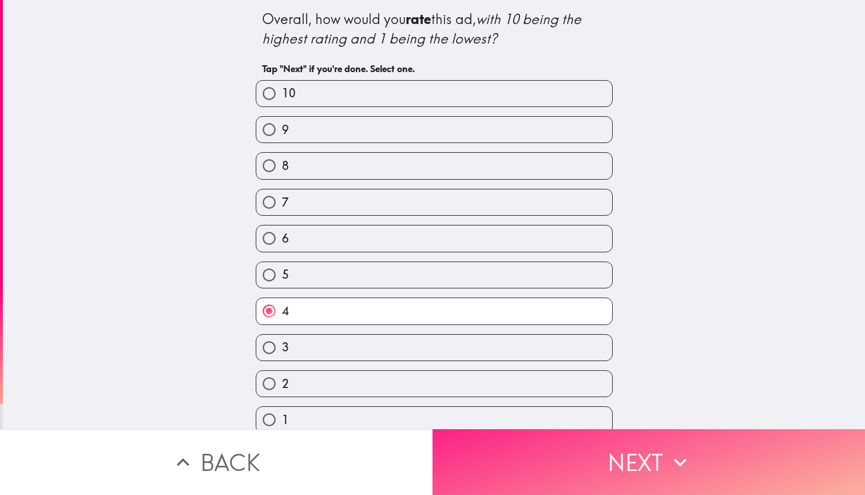
click at [557, 459] on button "Next" at bounding box center [648, 462] width 432 height 66
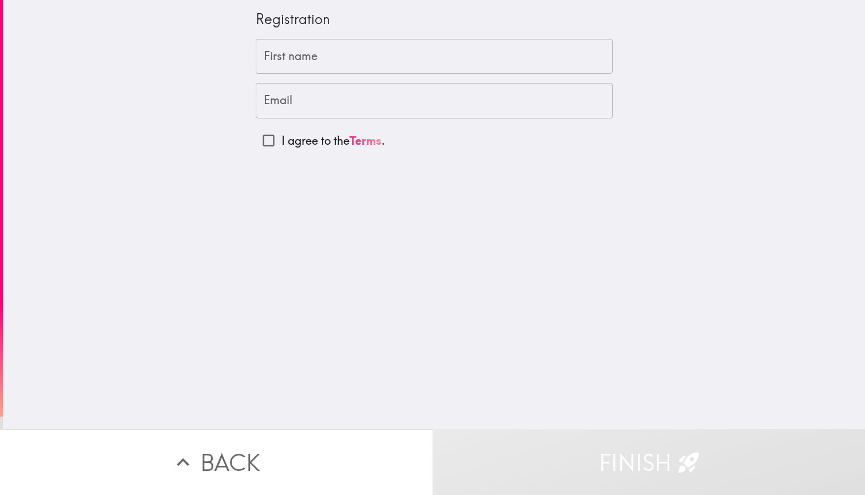
click at [256, 141] on input "I agree to the Terms ." at bounding box center [269, 141] width 26 height 26
checkbox input "true"
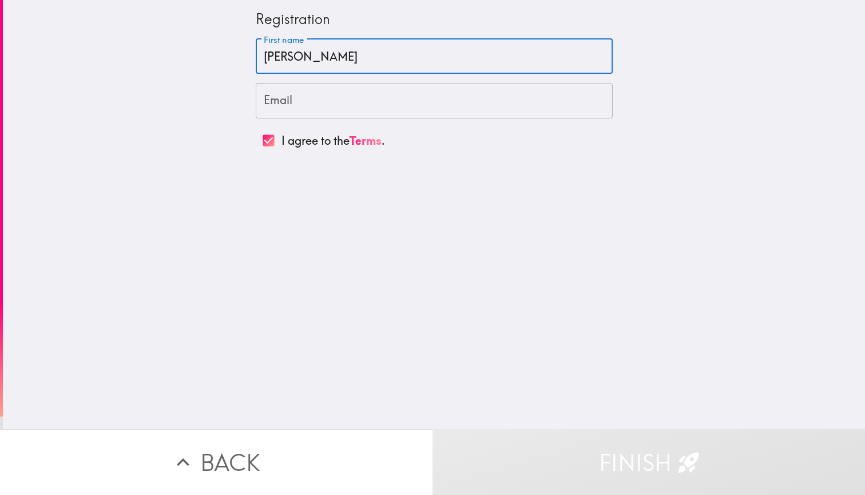
type input "[PERSON_NAME]"
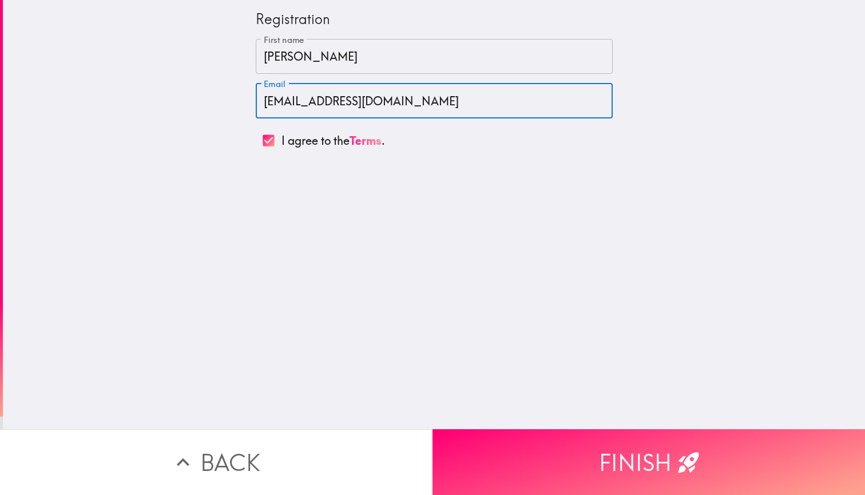
type input "[EMAIL_ADDRESS][DOMAIN_NAME]"
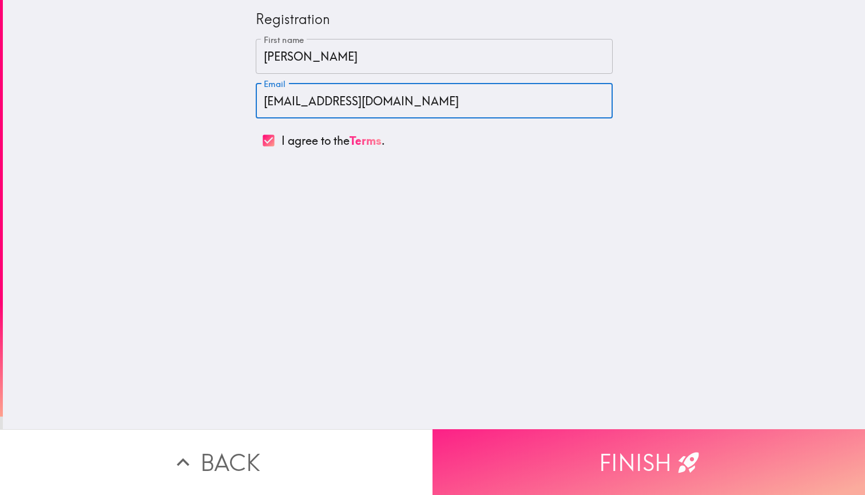
click at [553, 445] on button "Finish" at bounding box center [648, 462] width 432 height 66
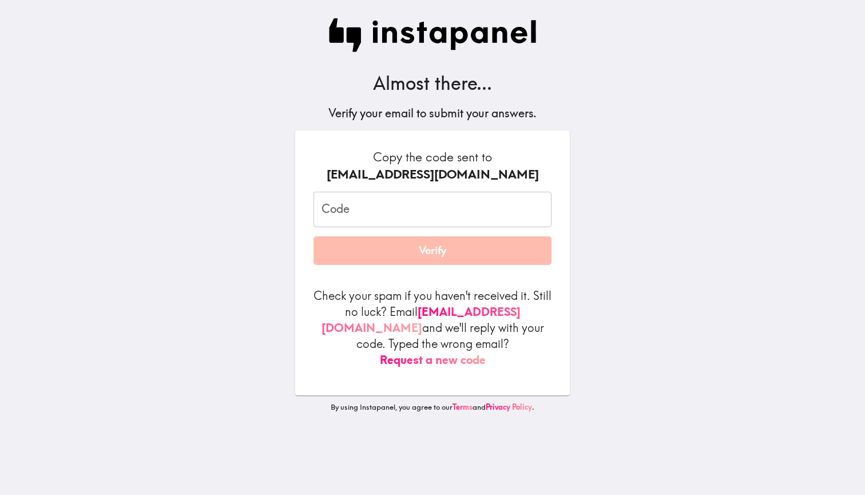
click at [479, 366] on button "Request a new code" at bounding box center [433, 360] width 106 height 16
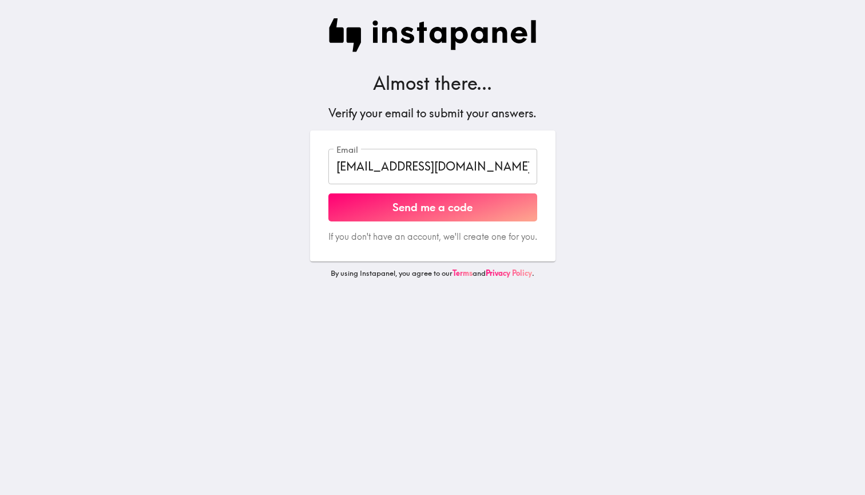
click at [453, 184] on input "[EMAIL_ADDRESS][DOMAIN_NAME]" at bounding box center [432, 166] width 209 height 35
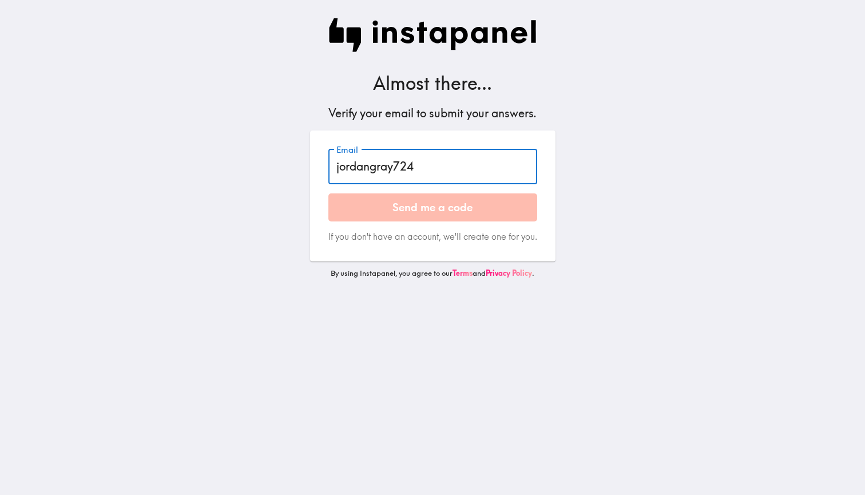
click at [428, 222] on button "Send me a code" at bounding box center [432, 207] width 209 height 29
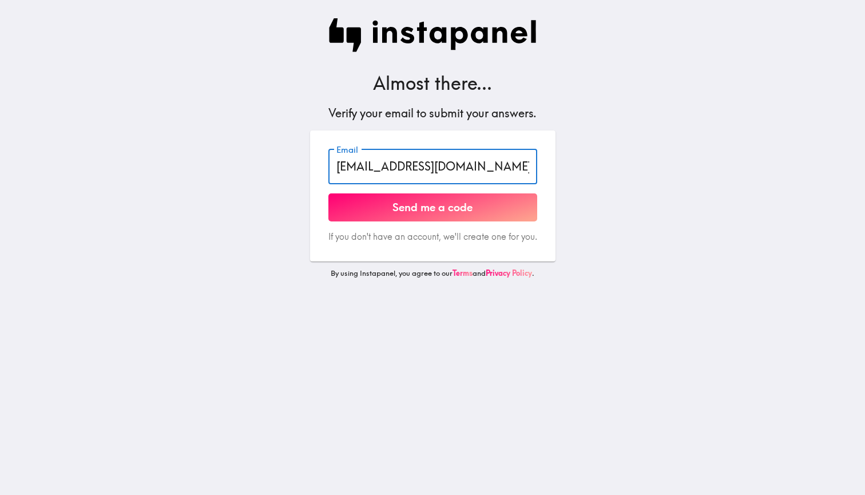
type input "[EMAIL_ADDRESS][DOMAIN_NAME]"
click at [488, 222] on button "Send me a code" at bounding box center [432, 207] width 209 height 29
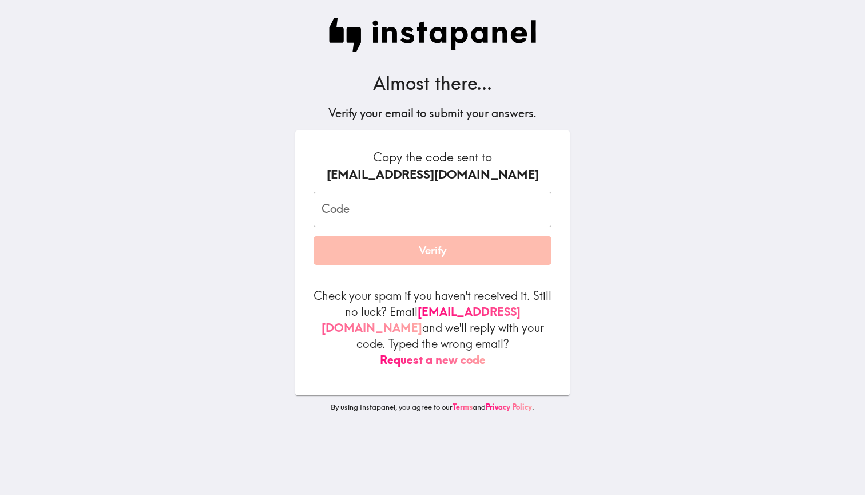
click at [431, 227] on input "Code" at bounding box center [432, 209] width 238 height 35
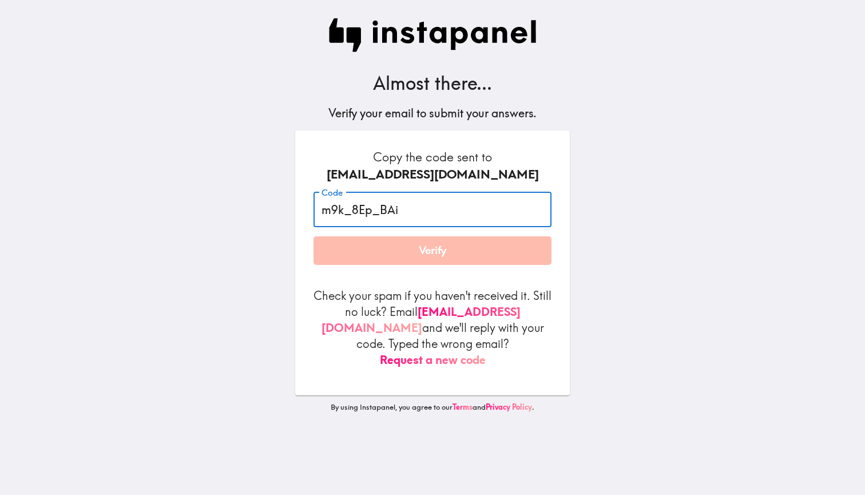
type input "m9k_8Ep_BAi"
click at [468, 294] on form "Copy the code sent to [EMAIL_ADDRESS][DOMAIN_NAME] Code m9k_8Ep_BAi Code Verify…" at bounding box center [432, 258] width 238 height 219
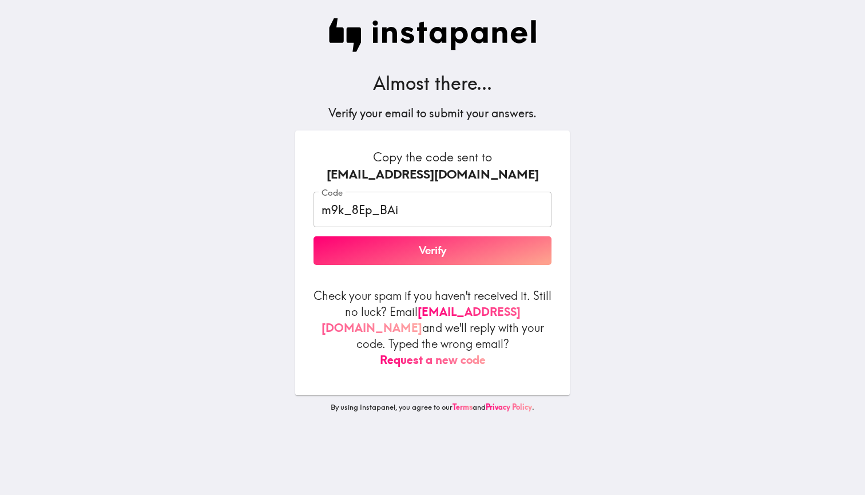
click at [460, 265] on button "Verify" at bounding box center [432, 250] width 238 height 29
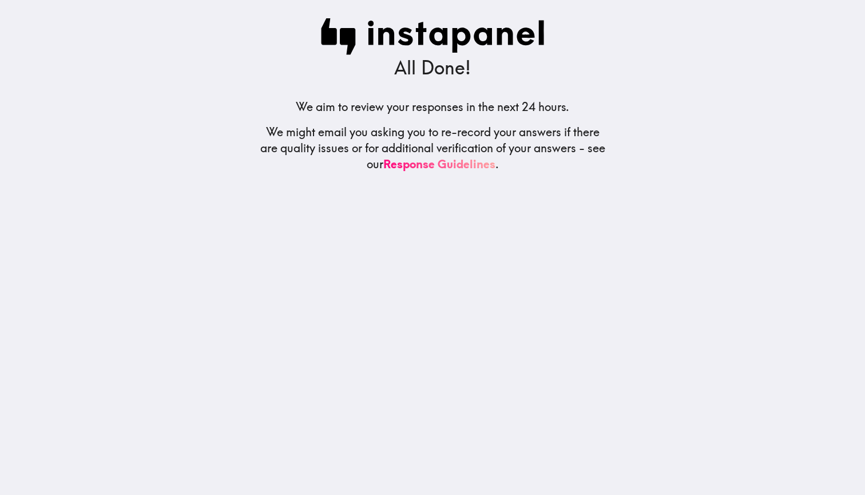
click at [580, 156] on h5 "We might email you asking you to re-record your answers if there are quality is…" at bounding box center [433, 148] width 348 height 48
click at [419, 68] on h3 "All Done!" at bounding box center [432, 68] width 77 height 26
click at [526, 158] on h5 "We might email you asking you to re-record your answers if there are quality is…" at bounding box center [433, 148] width 348 height 48
